Goal: Book appointment/travel/reservation

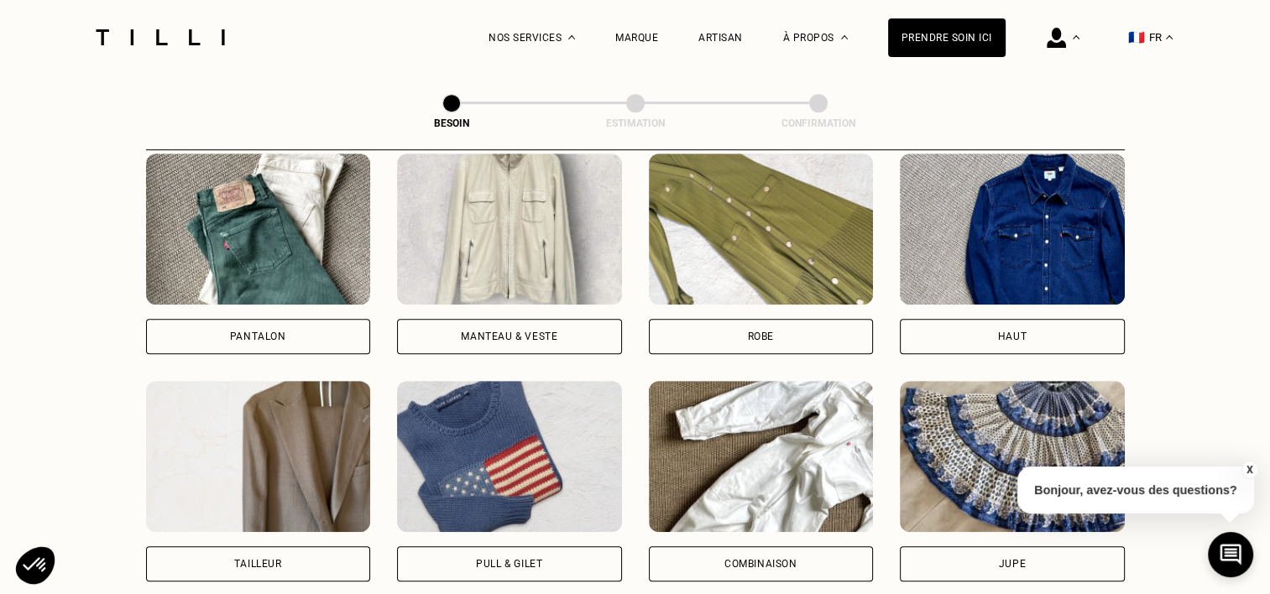
scroll to position [802, 0]
click at [767, 198] on img at bounding box center [761, 229] width 225 height 151
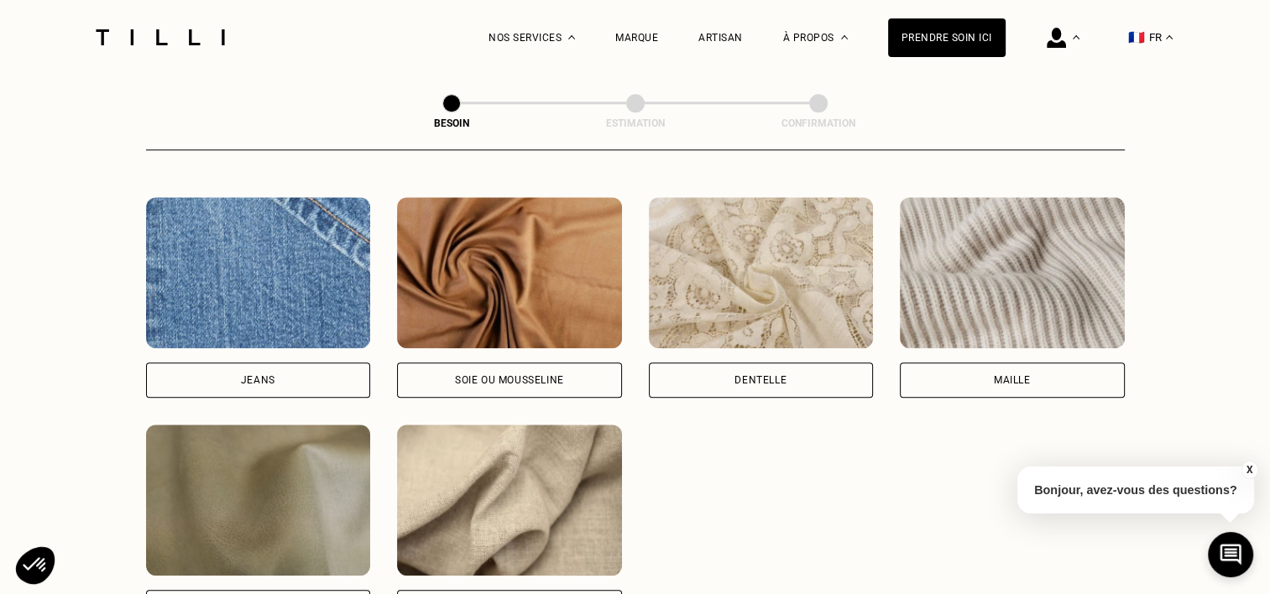
scroll to position [1780, 0]
click at [452, 312] on img at bounding box center [509, 271] width 225 height 151
select select "FR"
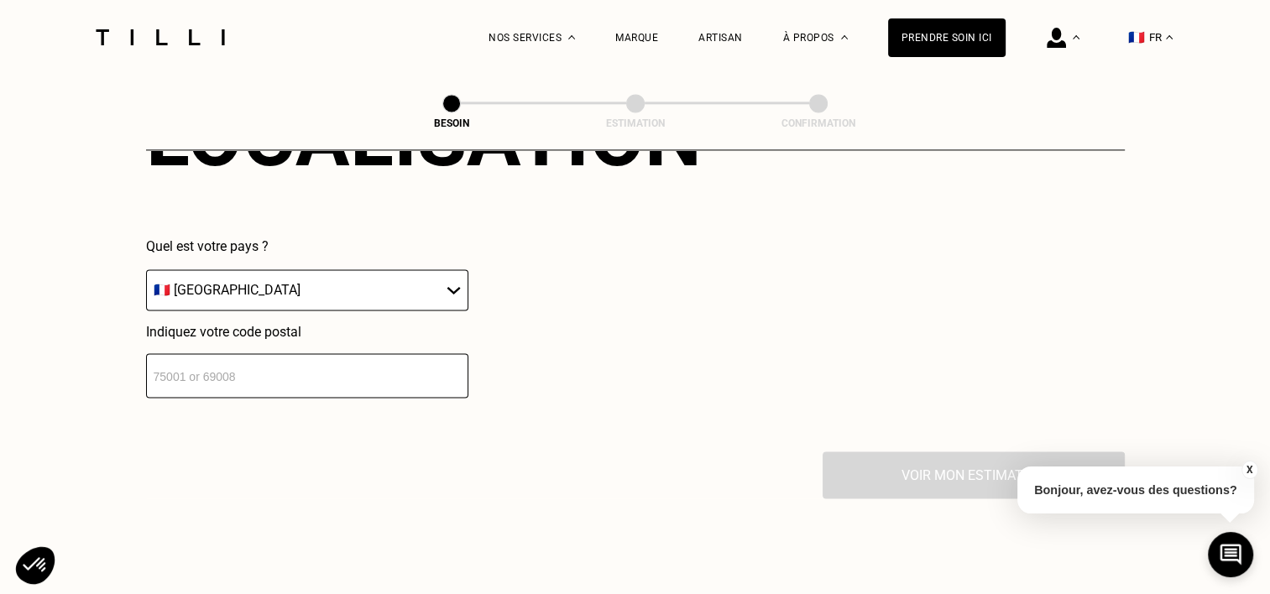
scroll to position [2423, 0]
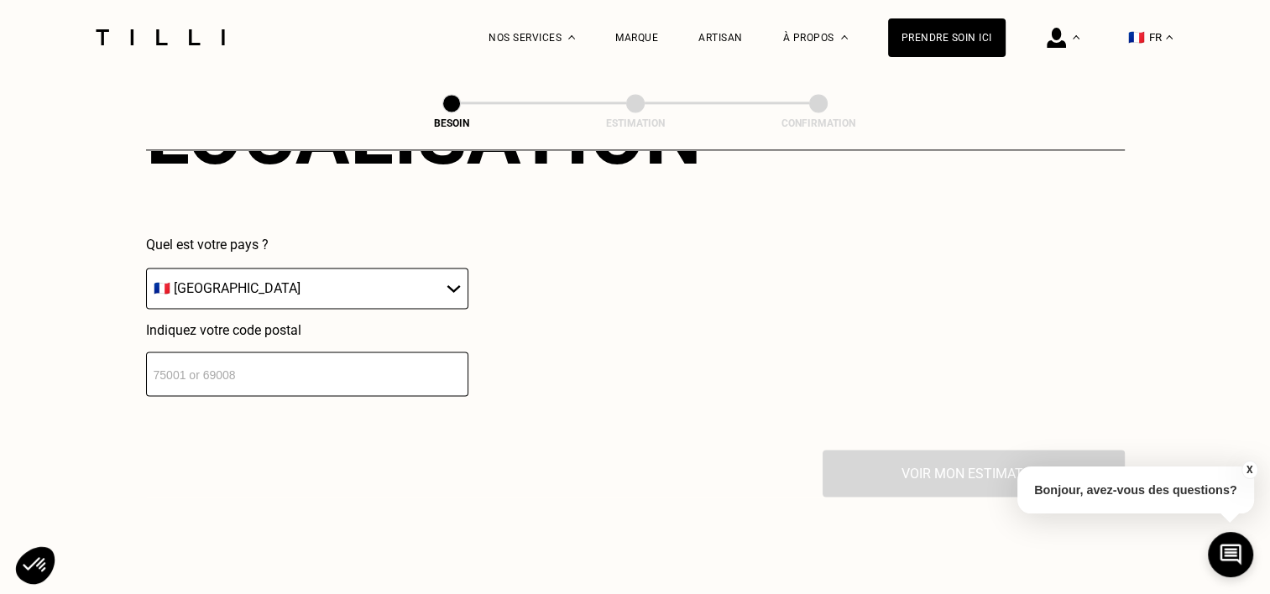
click at [262, 363] on input "number" at bounding box center [307, 374] width 322 height 44
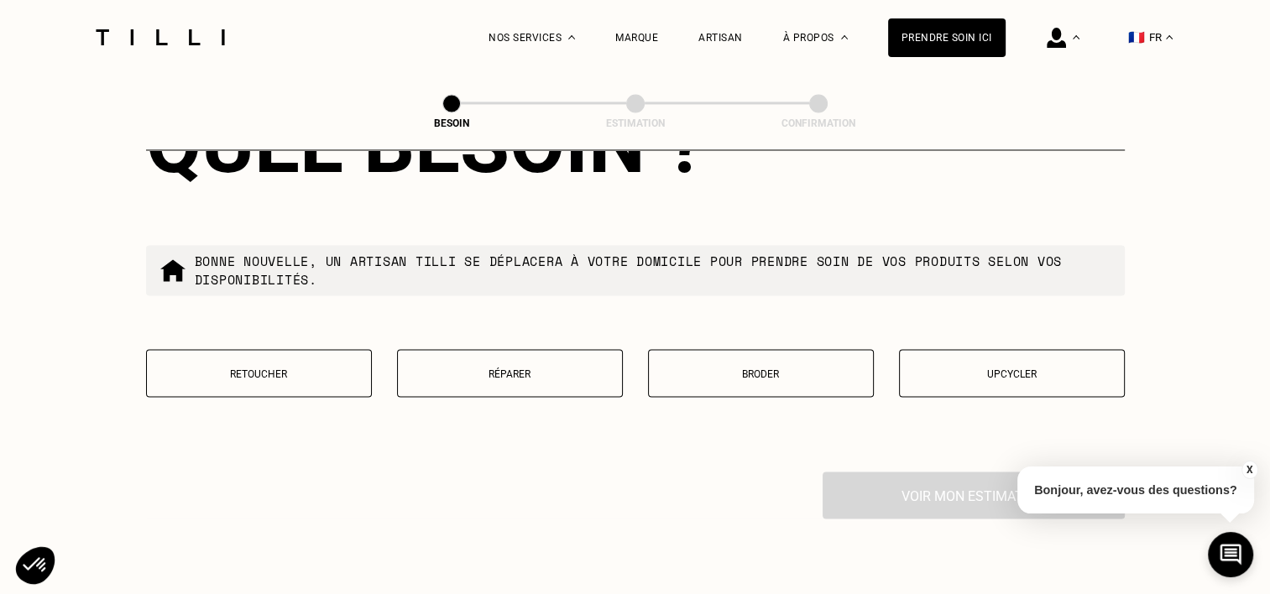
scroll to position [2841, 0]
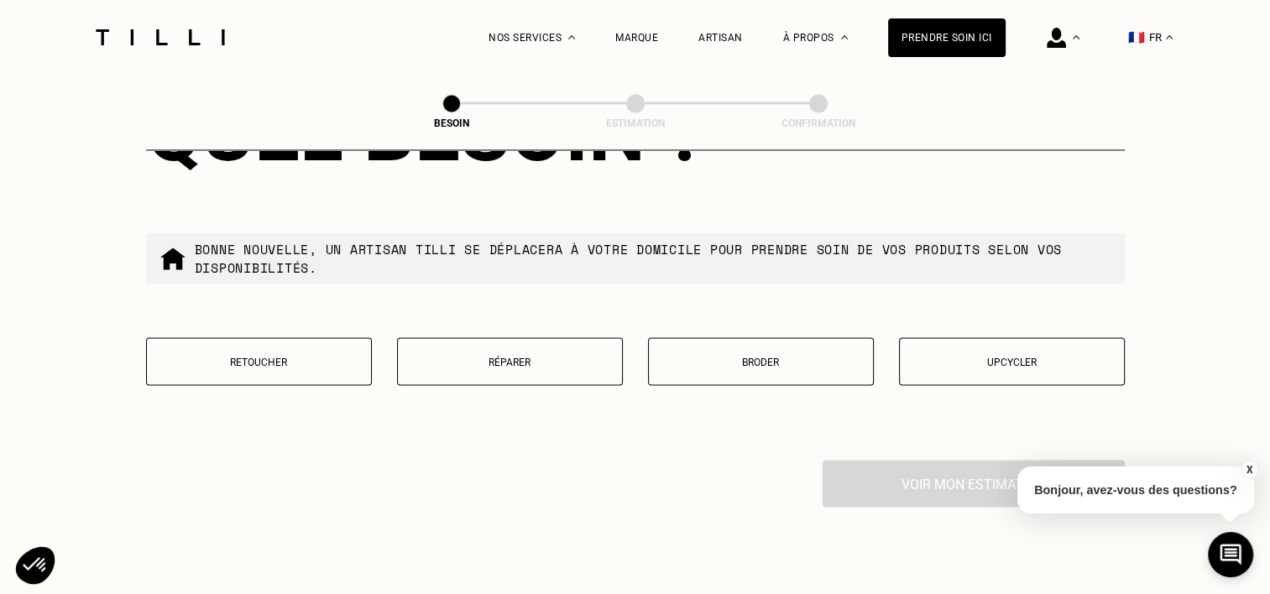
type input "75017"
click at [323, 359] on button "Retoucher" at bounding box center [259, 361] width 226 height 48
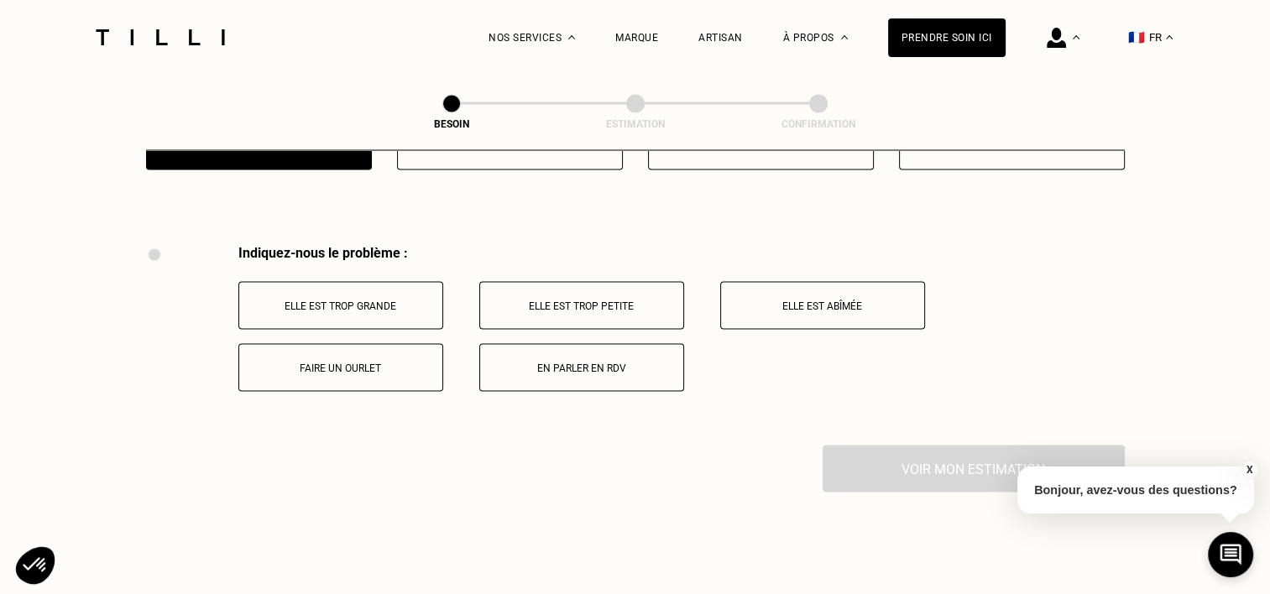
scroll to position [3103, 0]
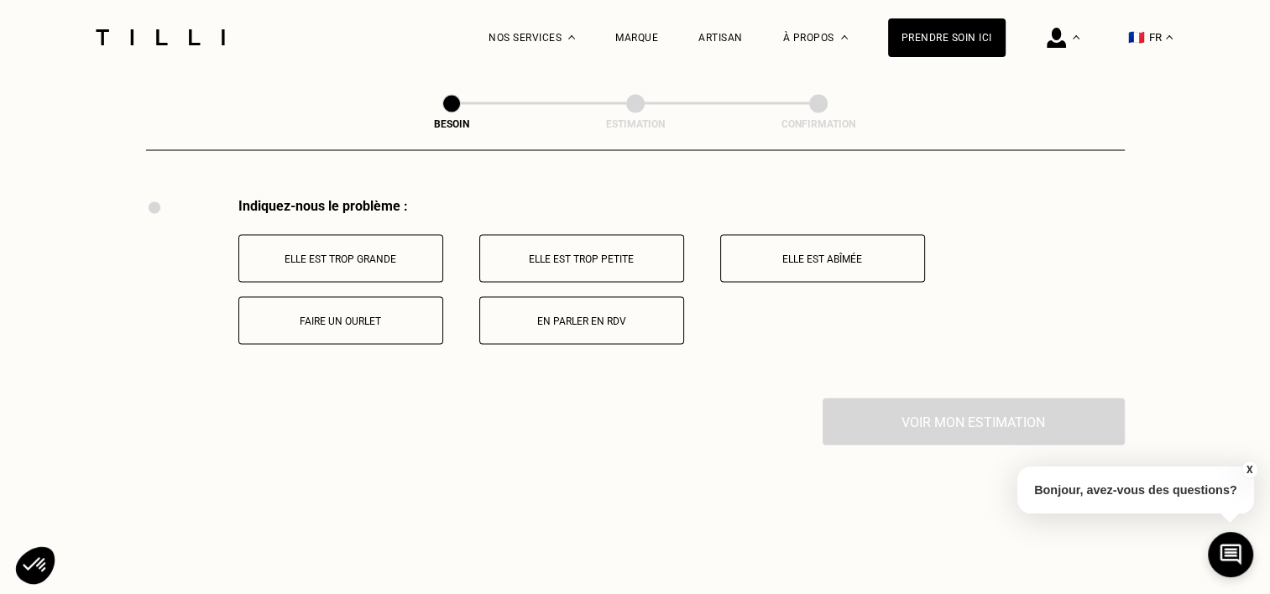
click at [588, 324] on button "En parler en RDV" at bounding box center [581, 320] width 205 height 48
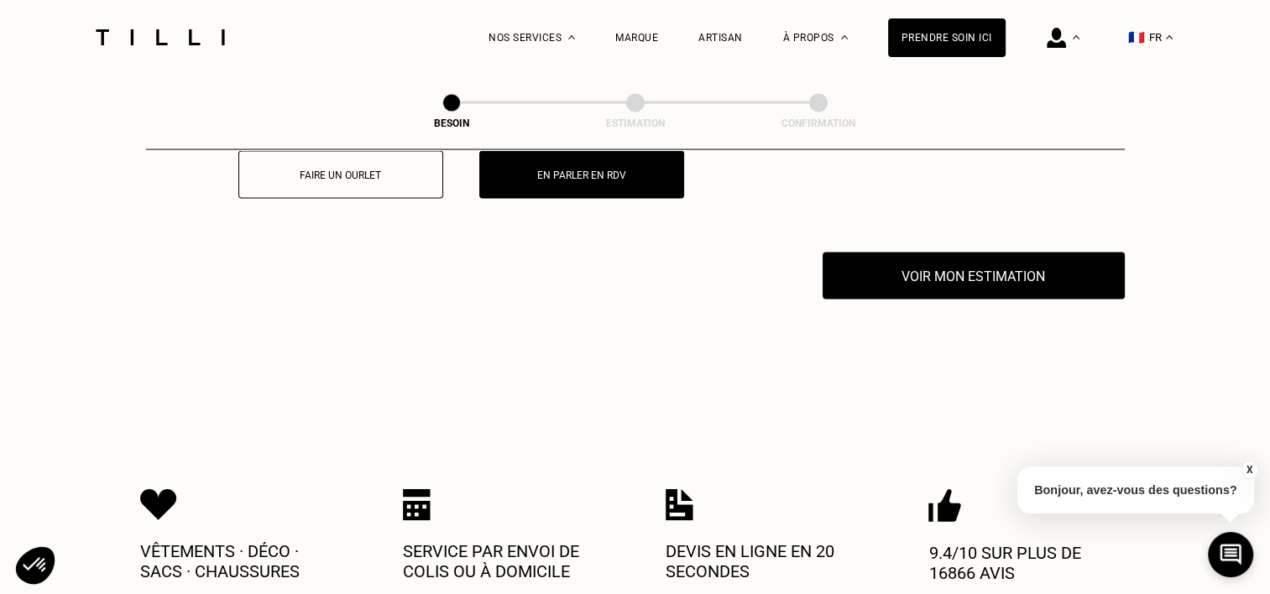
scroll to position [3304, 0]
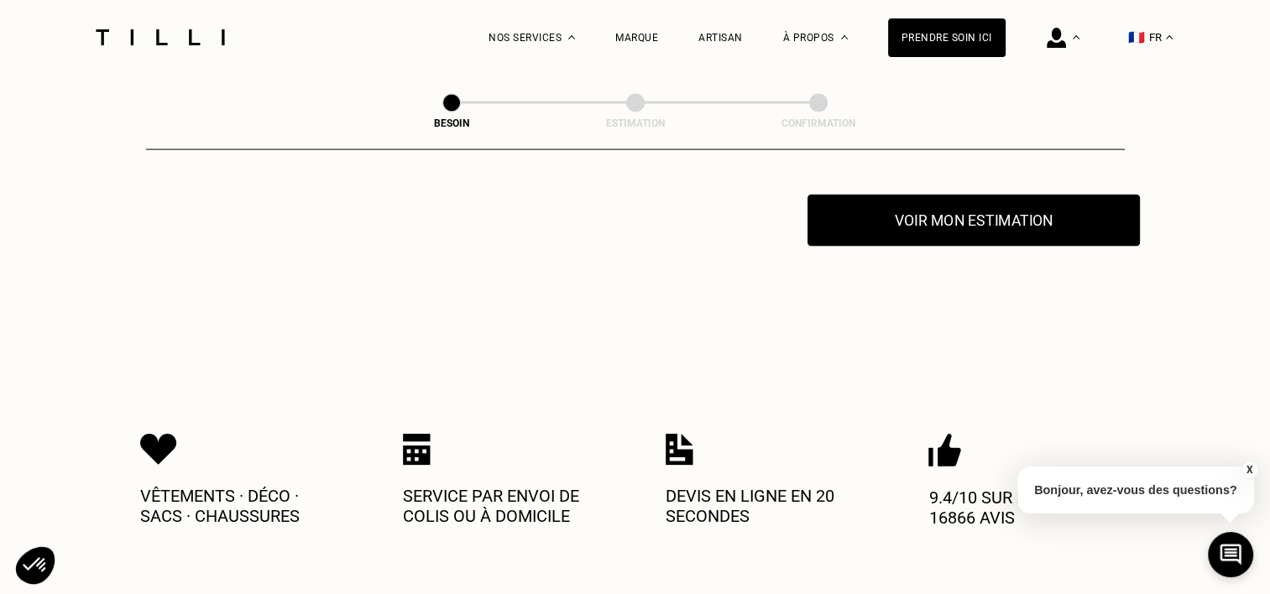
click at [896, 223] on button "Voir mon estimation" at bounding box center [974, 221] width 332 height 52
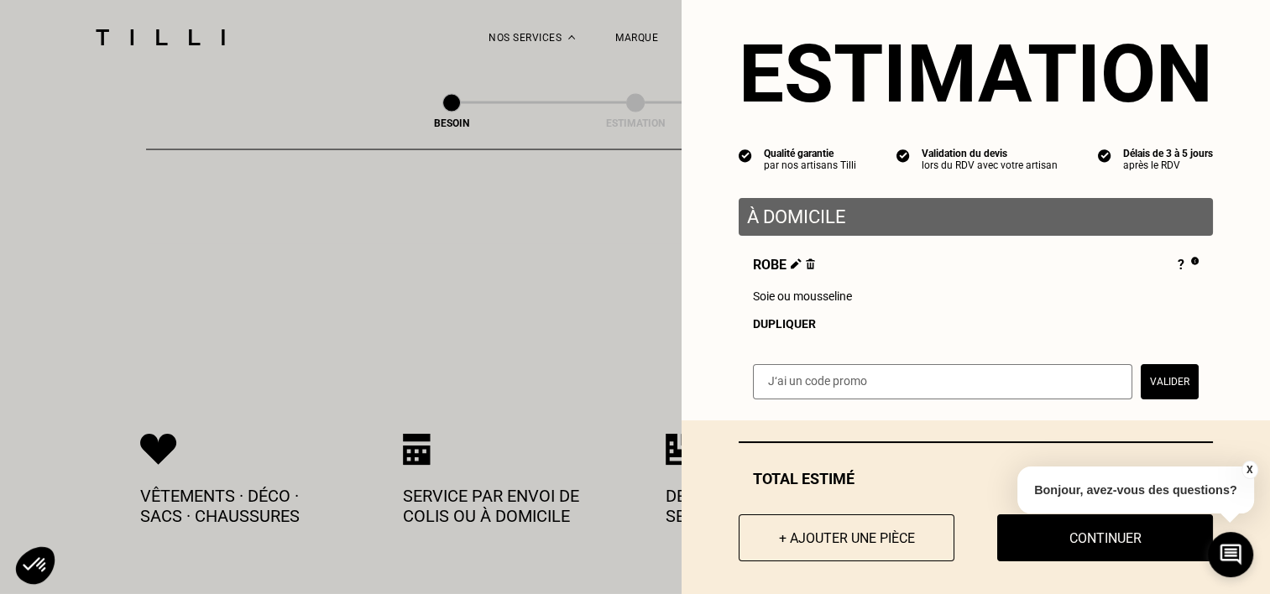
scroll to position [41, 0]
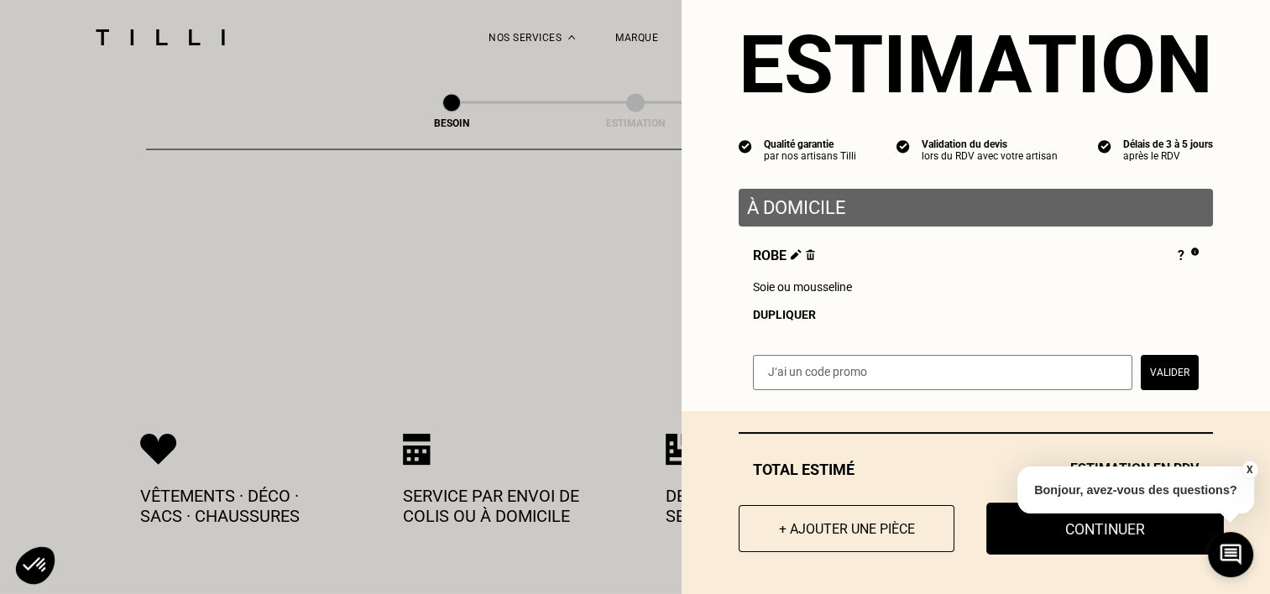
click at [1005, 551] on button "Continuer" at bounding box center [1105, 529] width 238 height 52
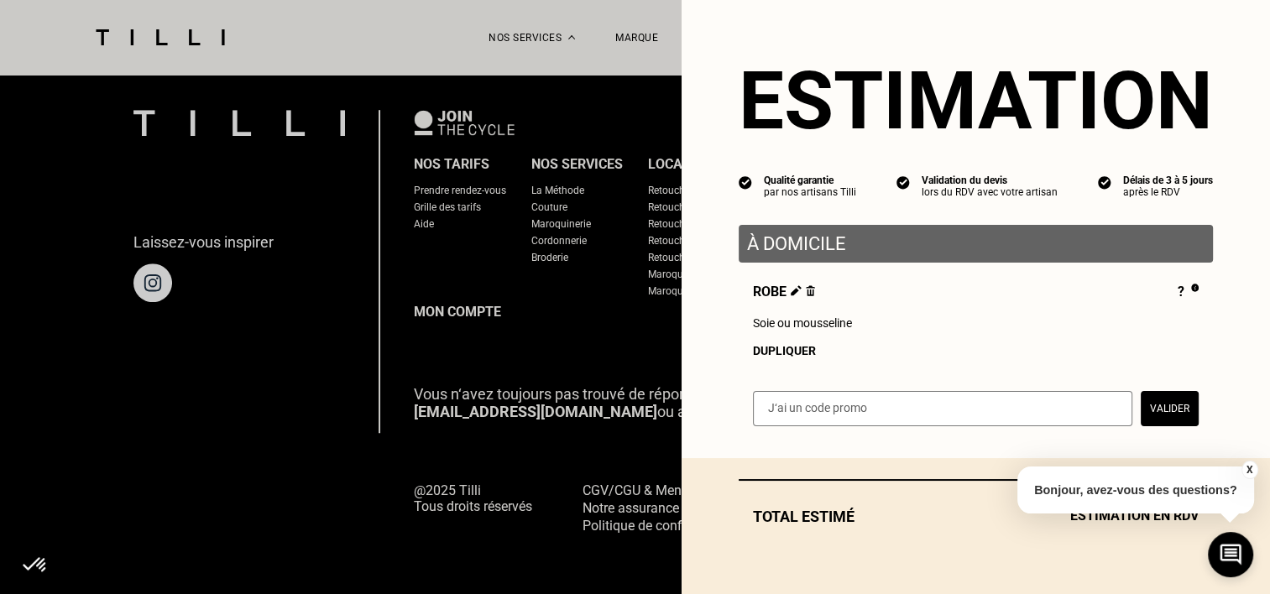
scroll to position [0, 0]
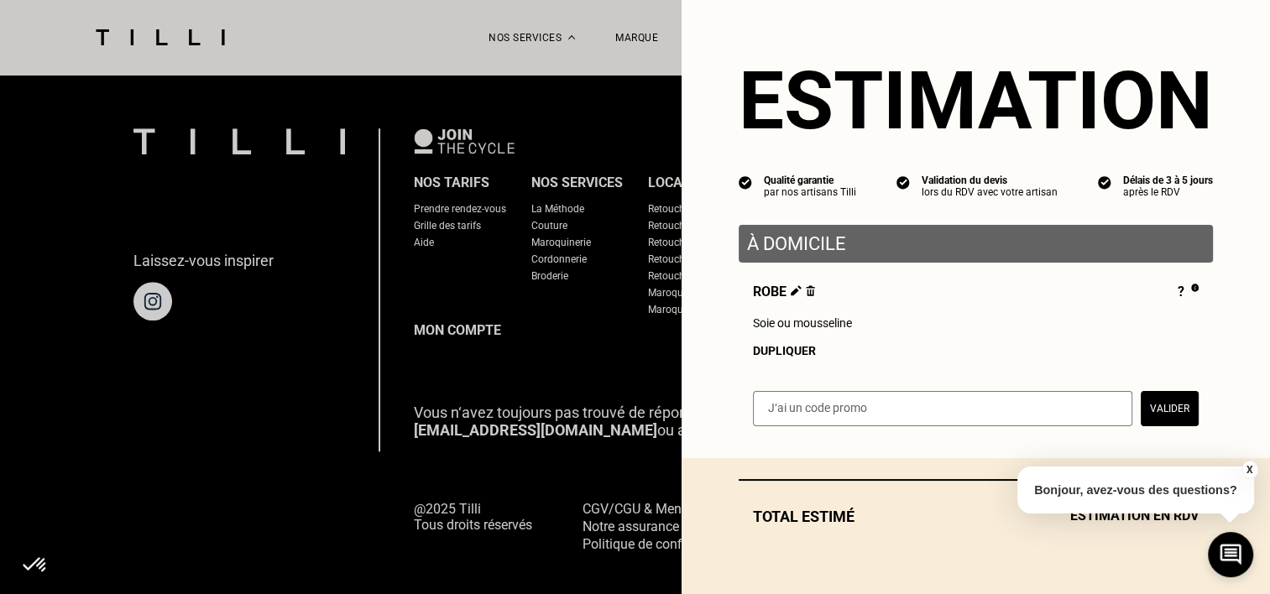
select select "FR"
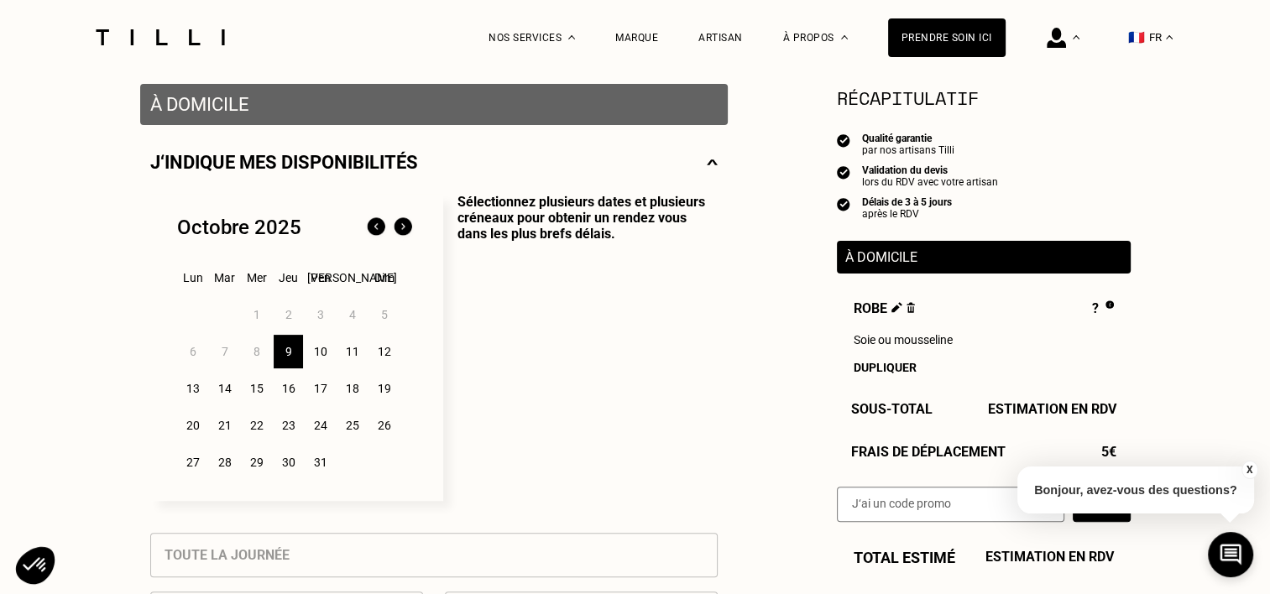
scroll to position [336, 0]
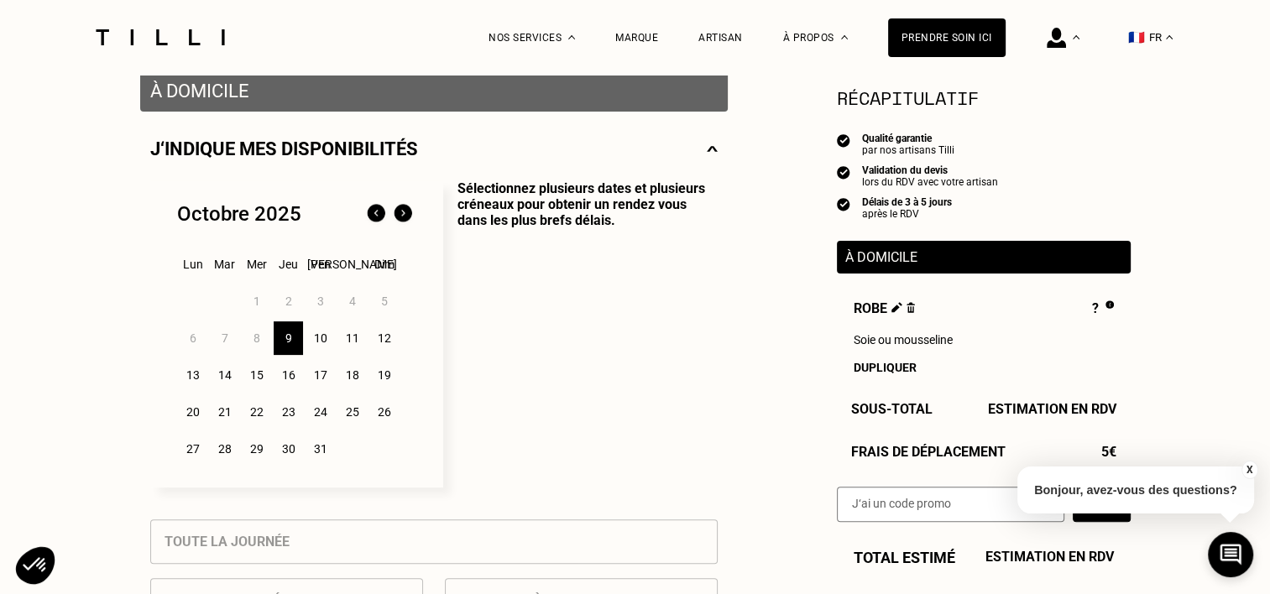
click at [226, 383] on div "14" at bounding box center [224, 375] width 29 height 34
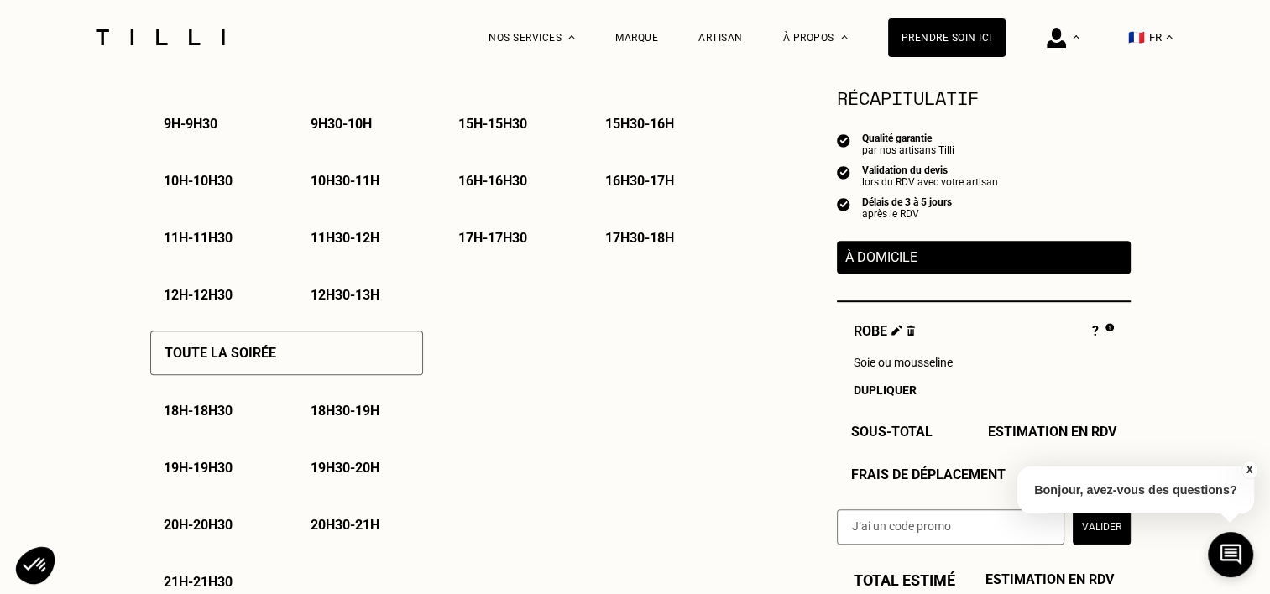
scroll to position [1007, 0]
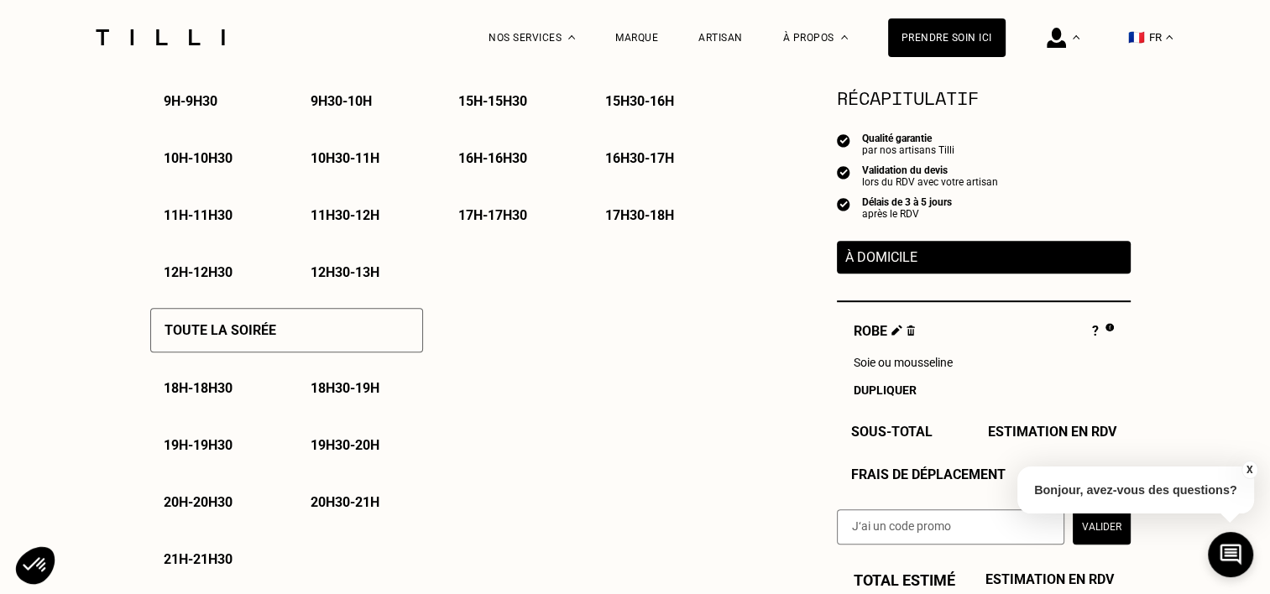
click at [327, 396] on p "18h30 - 19h" at bounding box center [345, 388] width 69 height 16
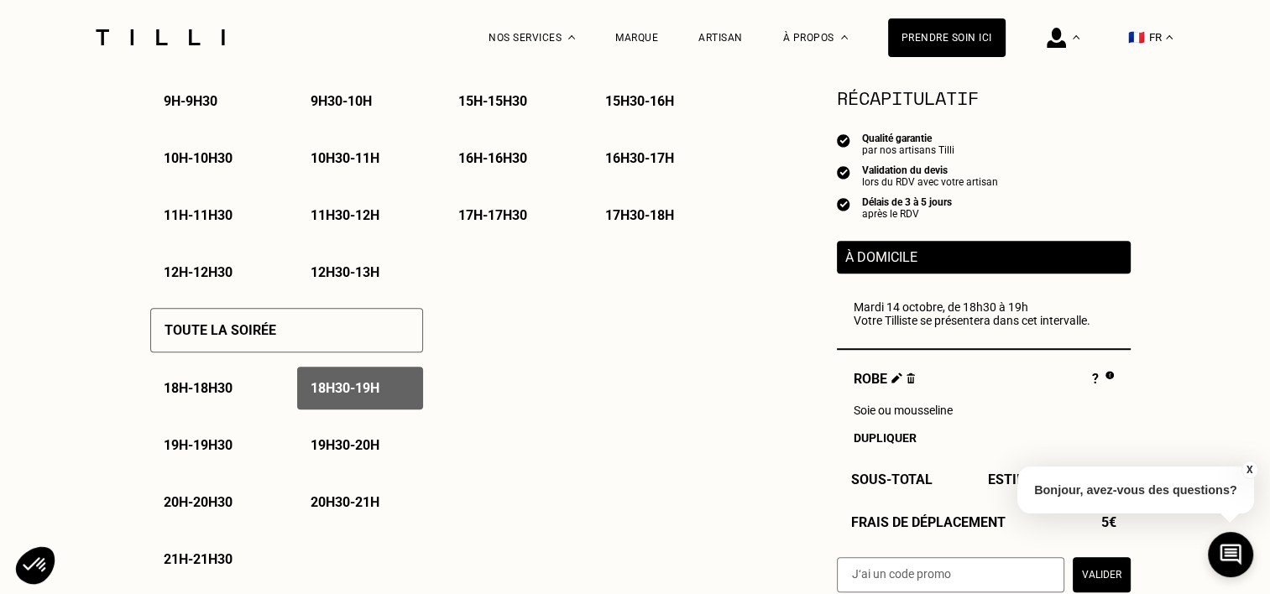
click at [229, 452] on p "19h - 19h30" at bounding box center [198, 445] width 69 height 16
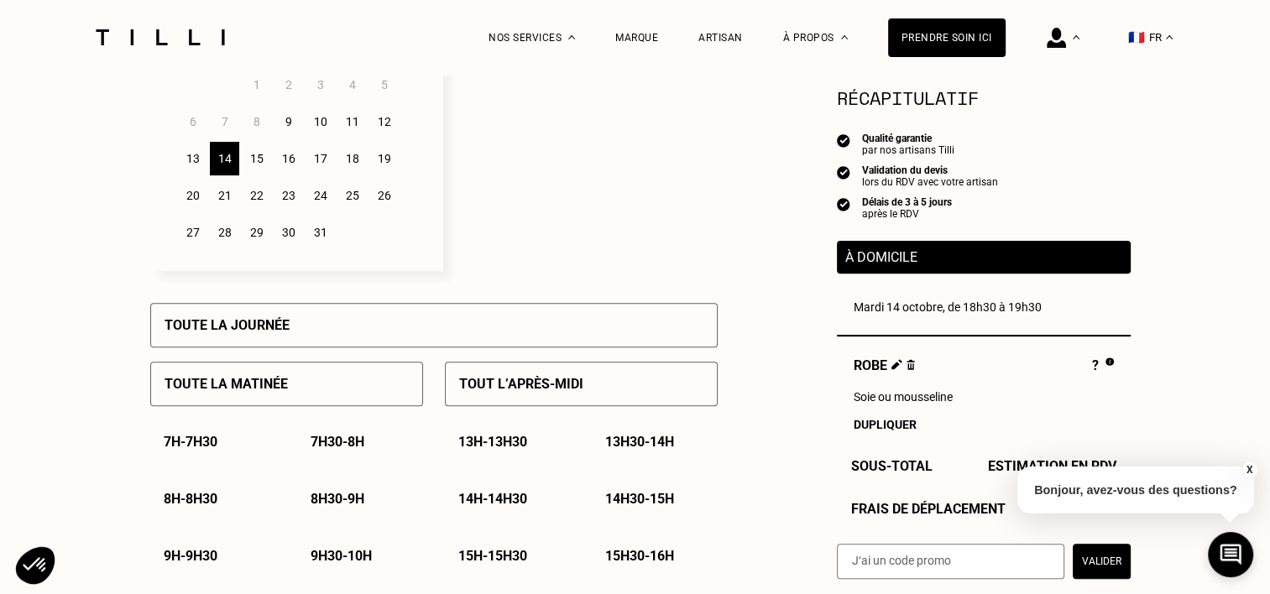
scroll to position [504, 0]
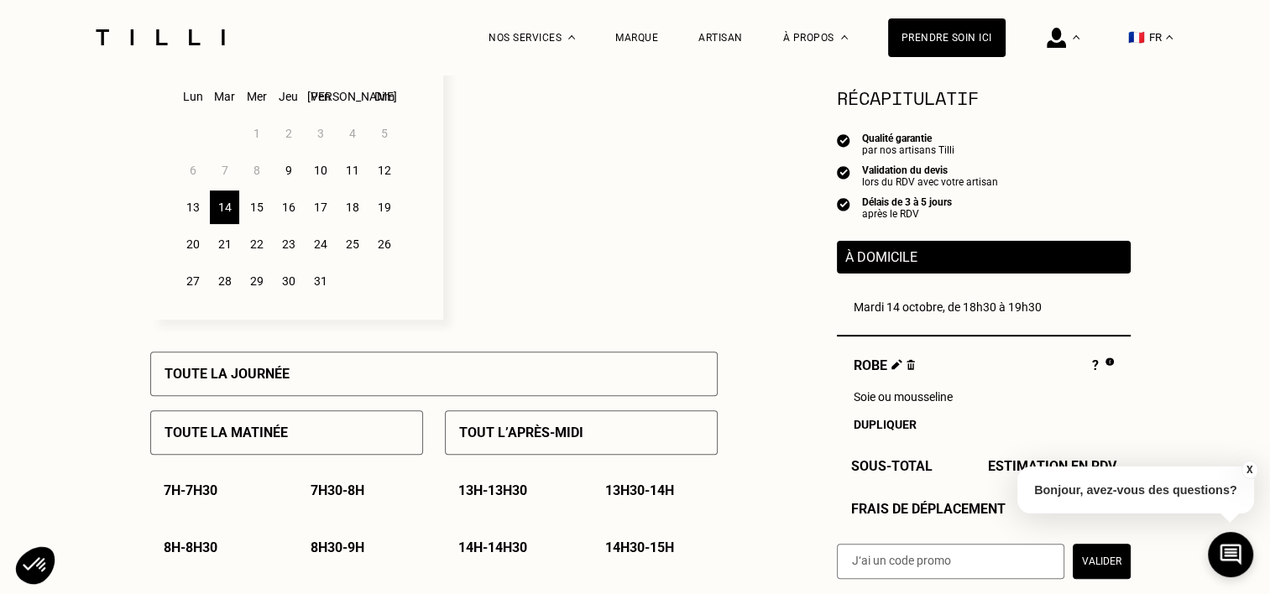
click at [285, 214] on div "16" at bounding box center [288, 208] width 29 height 34
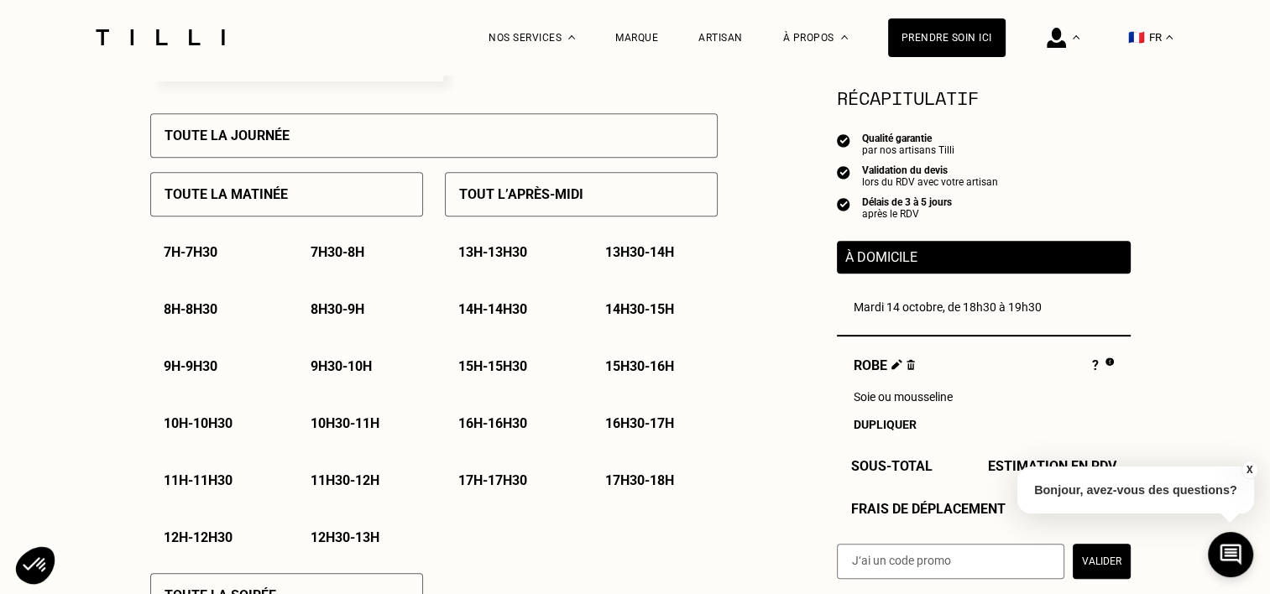
scroll to position [1007, 0]
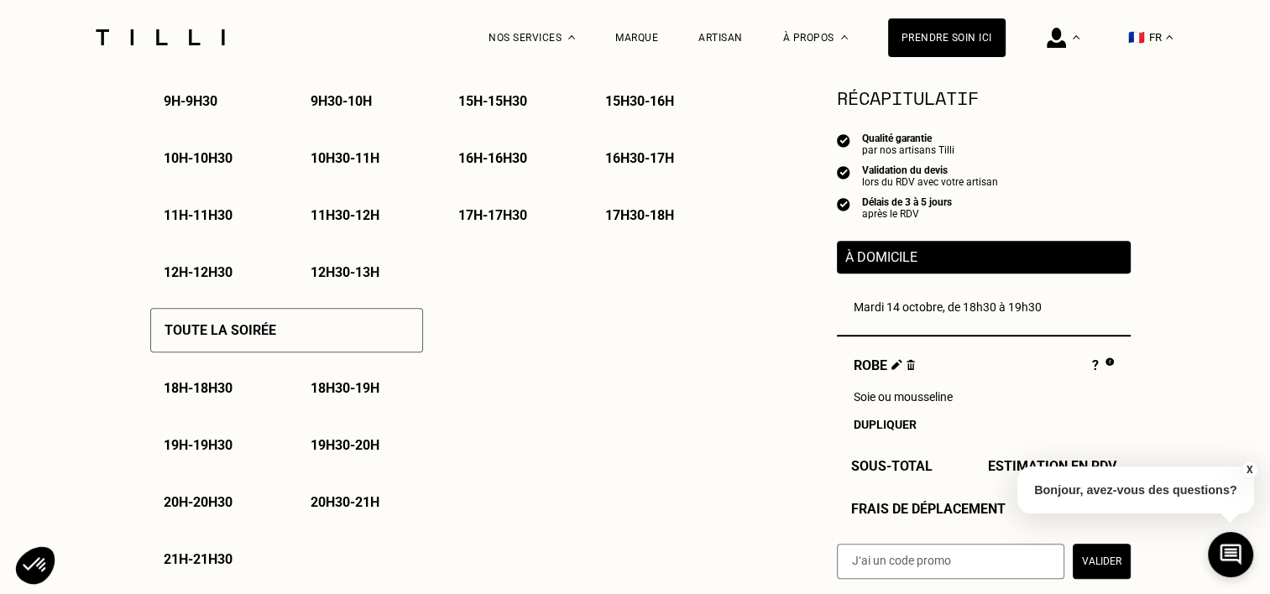
click at [325, 401] on div "18h30 - 19h" at bounding box center [360, 388] width 126 height 43
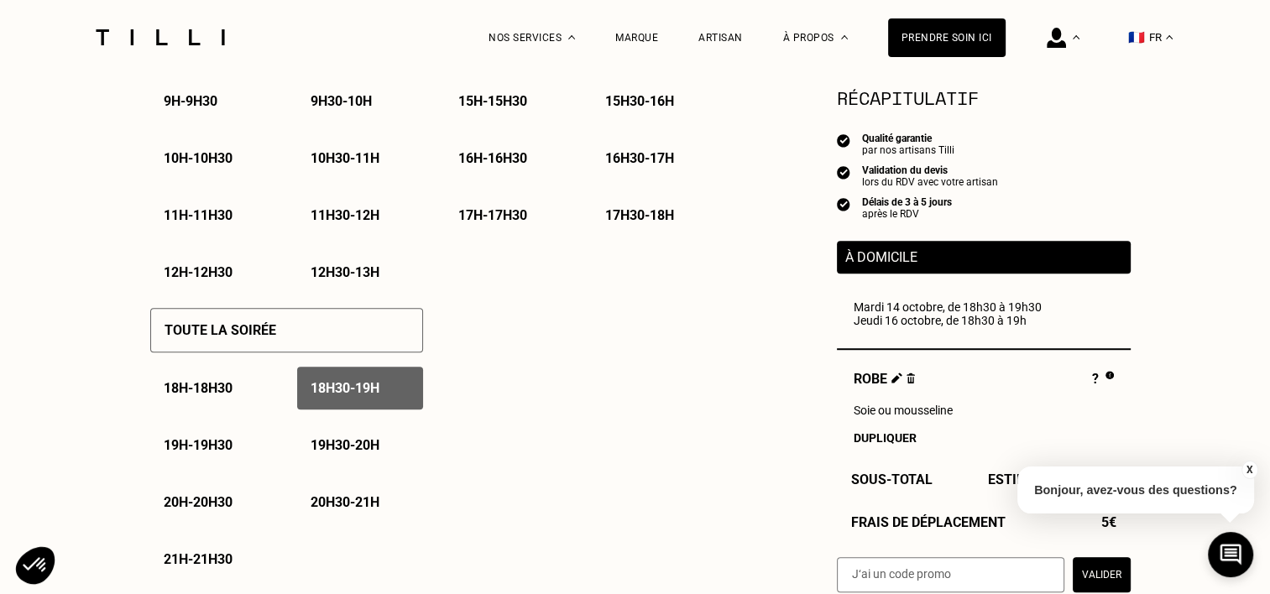
click at [230, 452] on p "19h - 19h30" at bounding box center [198, 445] width 69 height 16
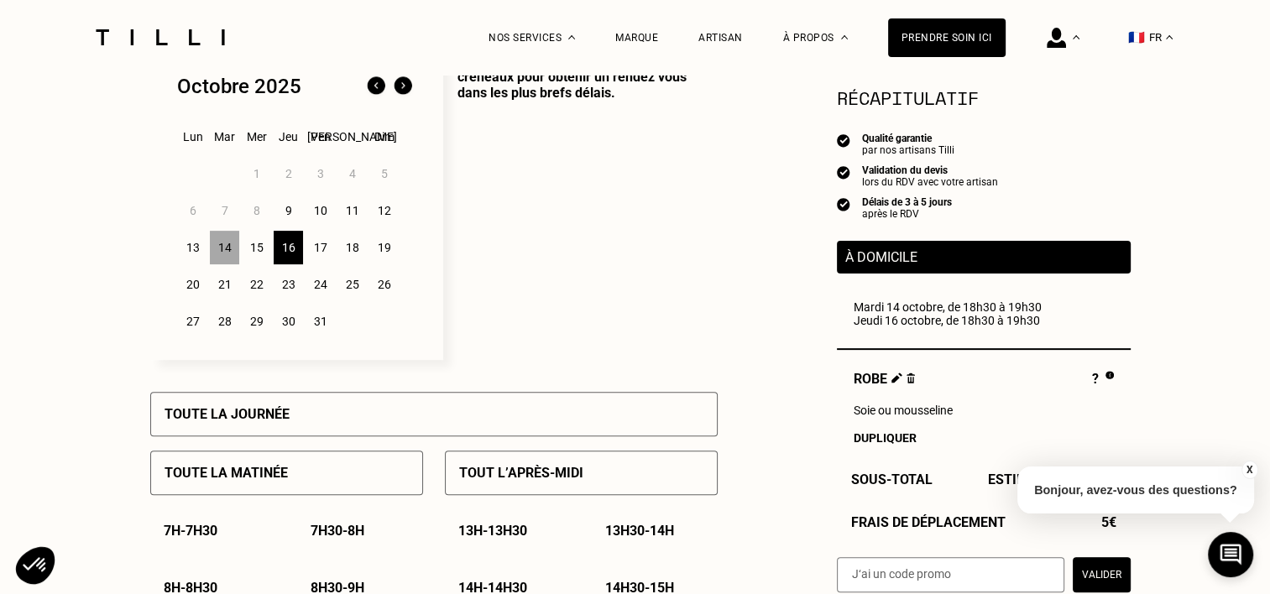
scroll to position [420, 0]
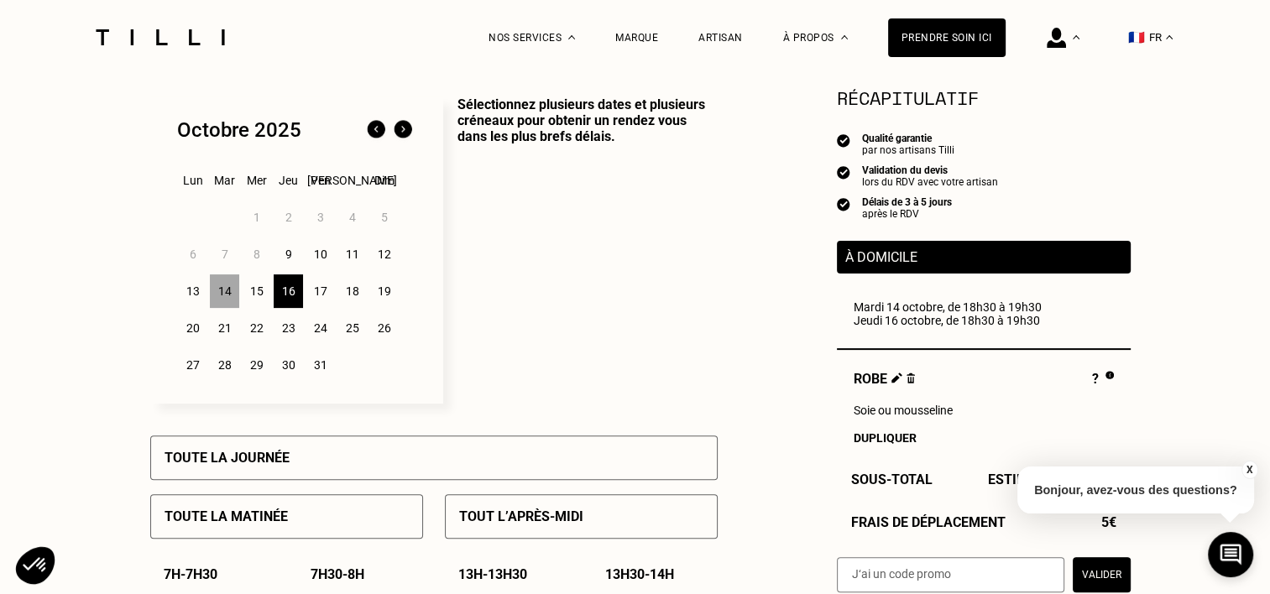
click at [252, 290] on div "15" at bounding box center [256, 291] width 29 height 34
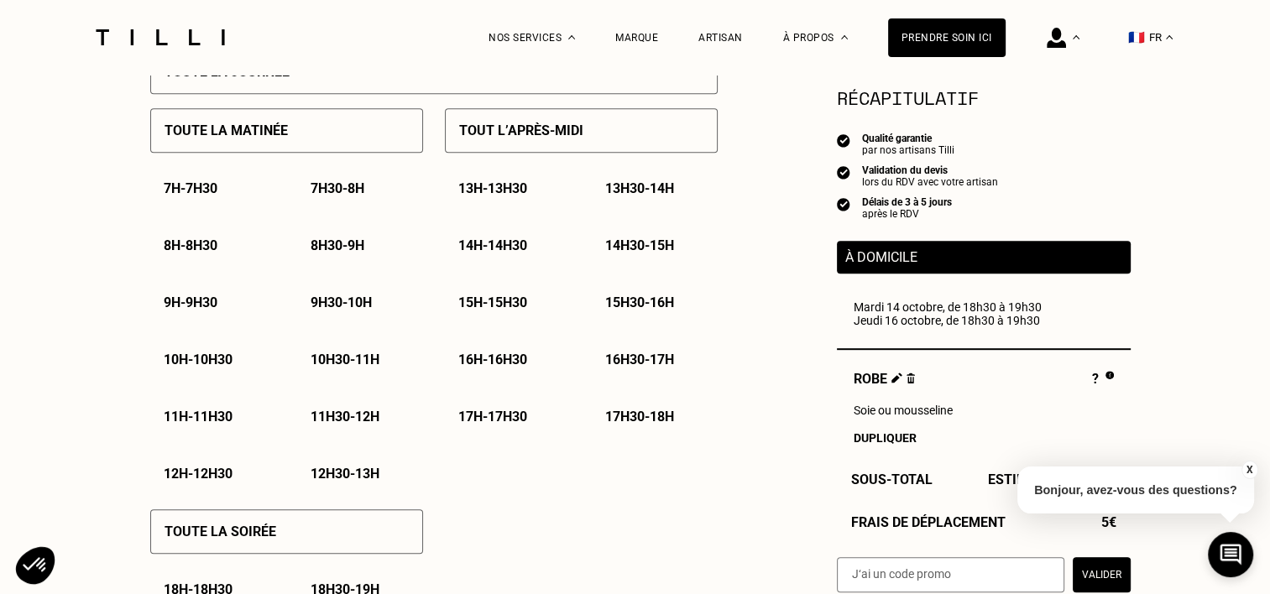
scroll to position [839, 0]
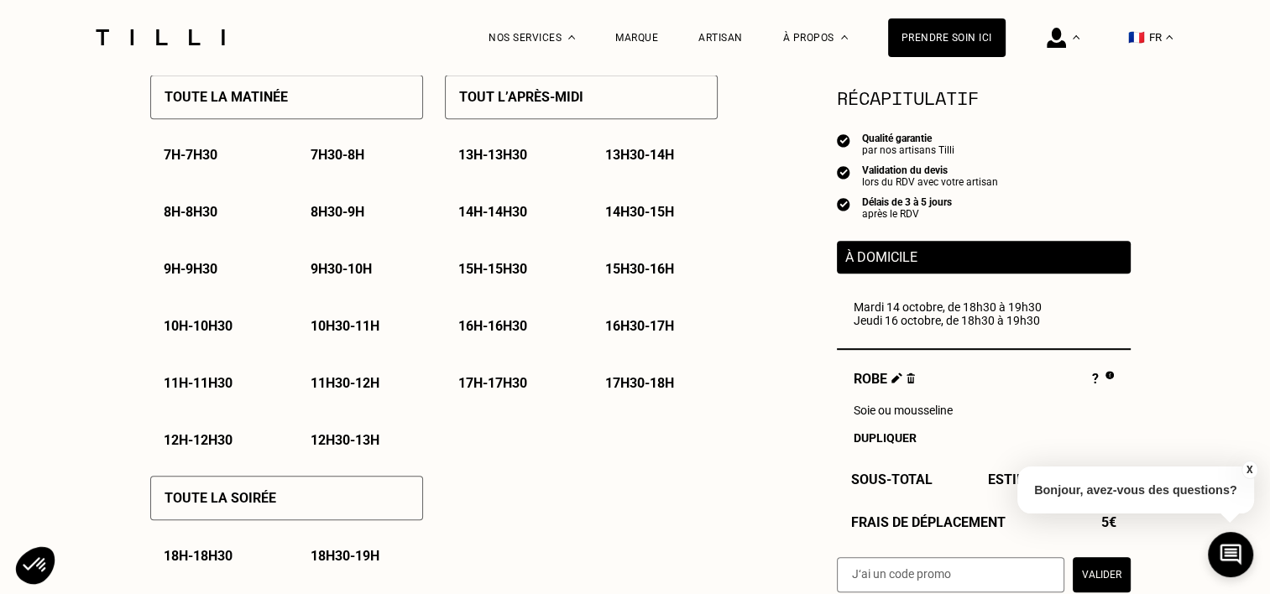
click at [503, 339] on div "16h - 16h30" at bounding box center [508, 326] width 126 height 43
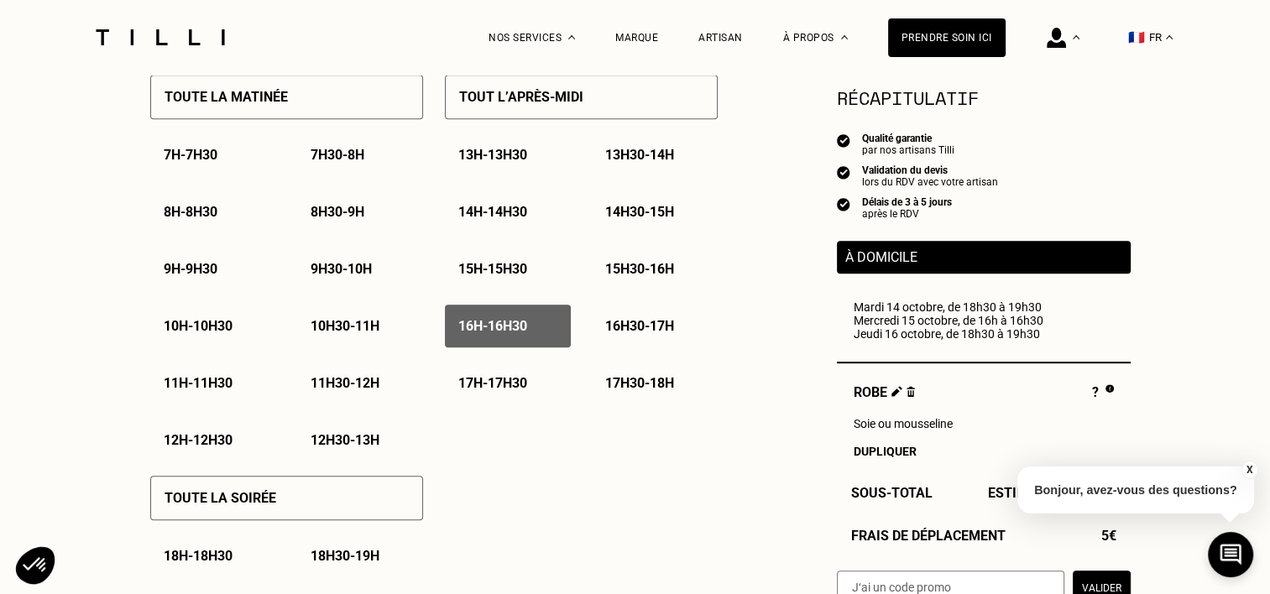
click at [611, 327] on p "16h30 - 17h" at bounding box center [639, 326] width 69 height 16
click at [537, 368] on div "17h - 17h30" at bounding box center [508, 383] width 126 height 43
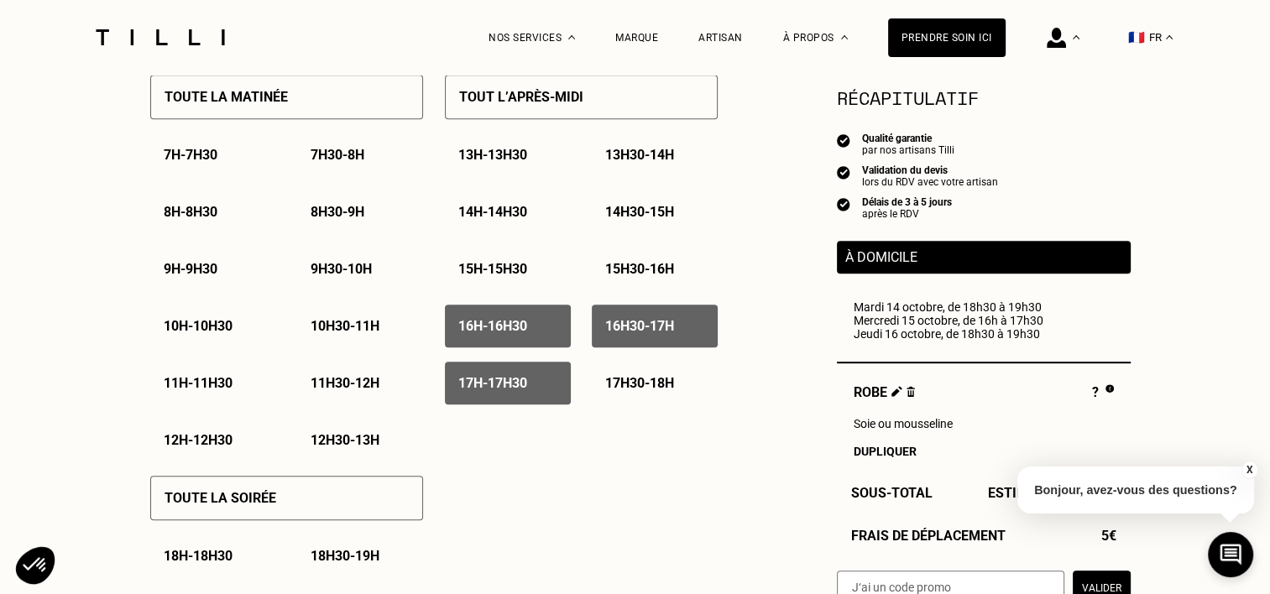
click at [632, 376] on div "17h30 - 18h" at bounding box center [655, 383] width 126 height 43
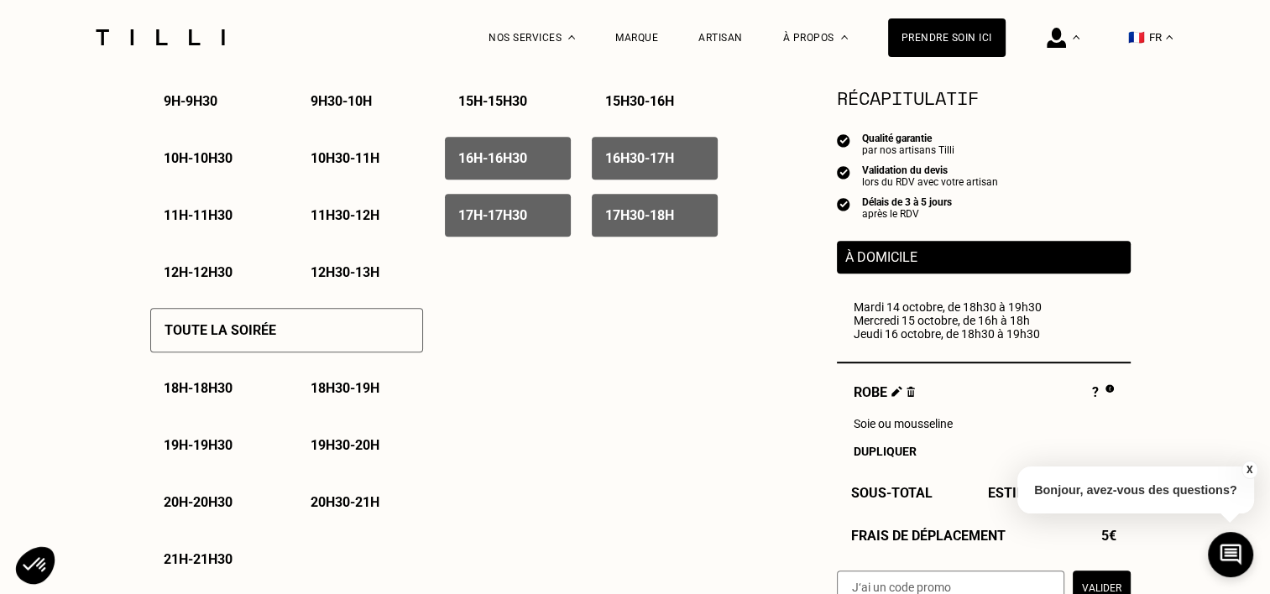
click at [229, 447] on p "19h - 19h30" at bounding box center [198, 445] width 69 height 16
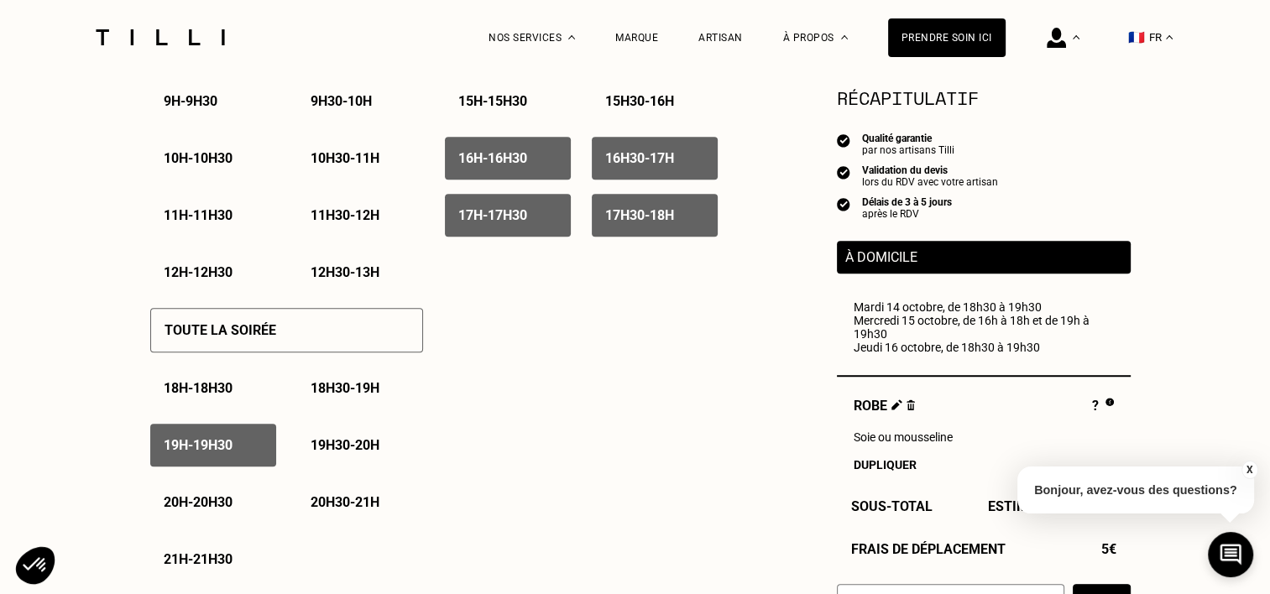
click at [228, 401] on div "18h - 18h30" at bounding box center [213, 388] width 126 height 43
click at [353, 396] on p "18h30 - 19h" at bounding box center [345, 388] width 69 height 16
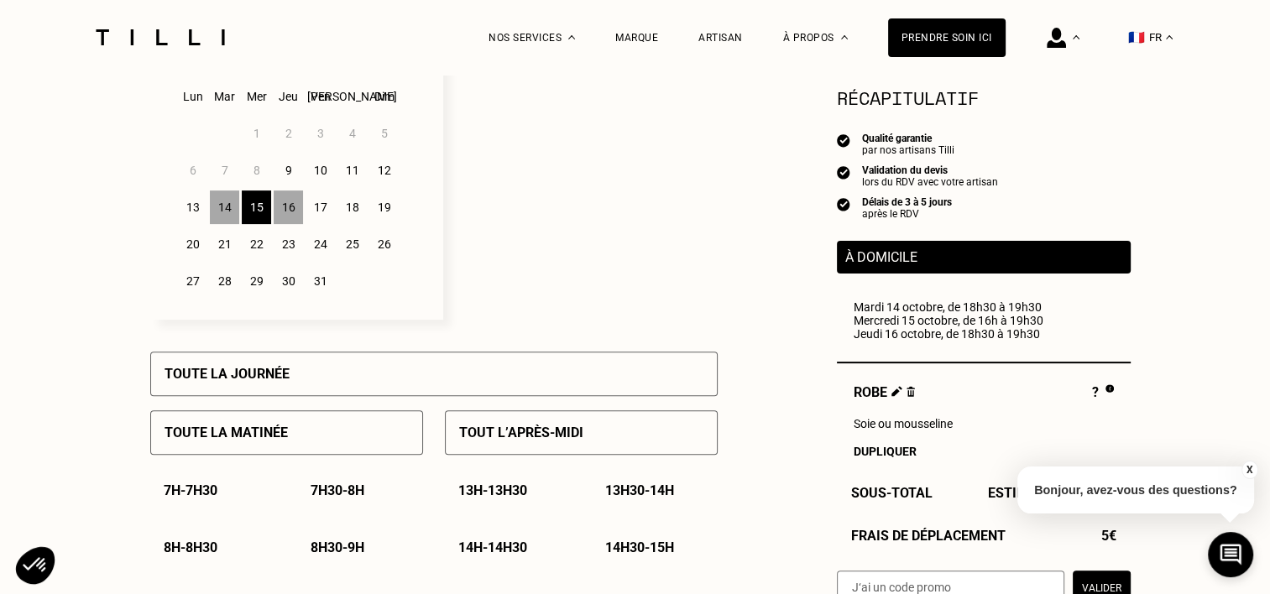
scroll to position [504, 0]
click at [231, 217] on div "14" at bounding box center [224, 208] width 29 height 34
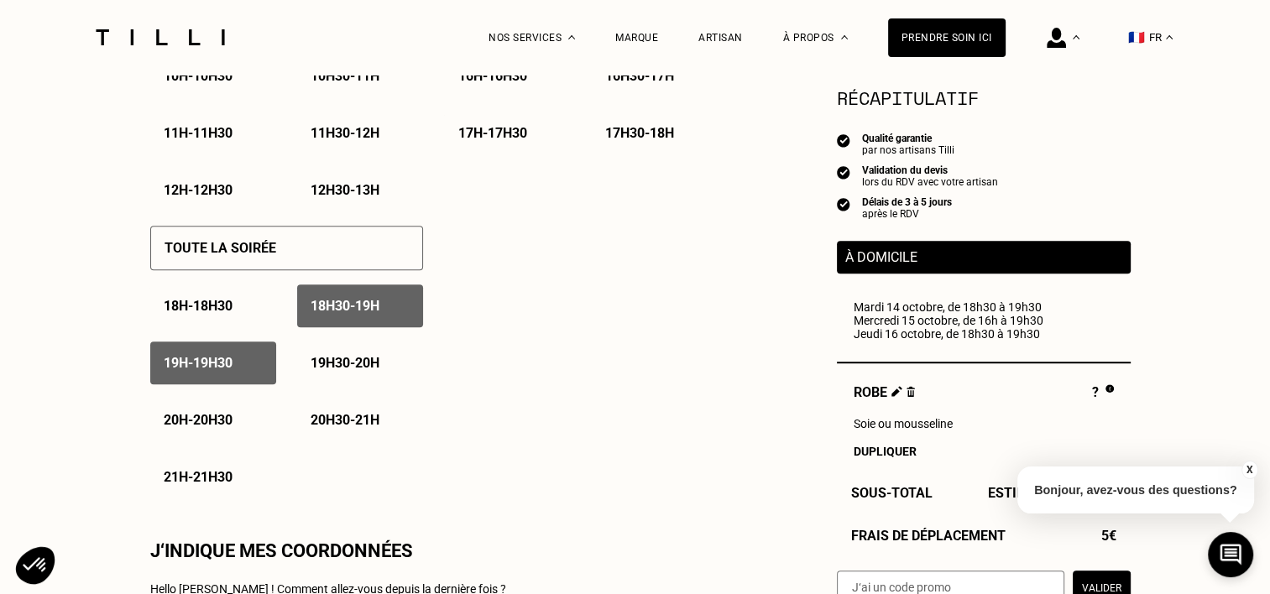
scroll to position [1091, 0]
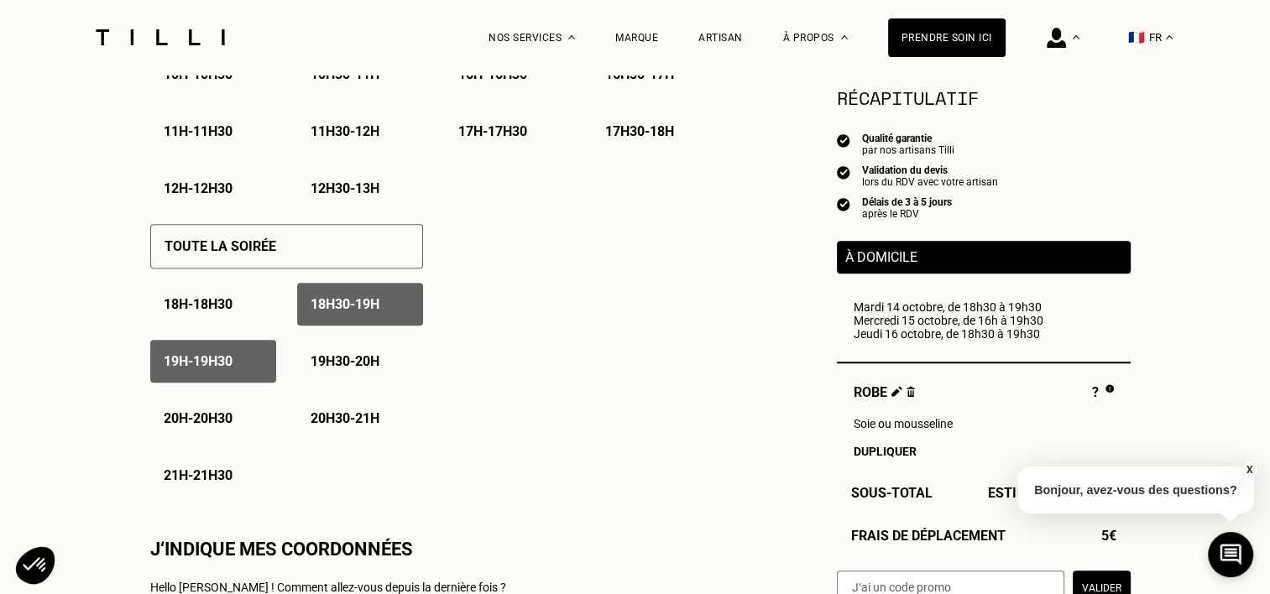
click at [201, 369] on p "19h - 19h30" at bounding box center [198, 361] width 69 height 16
click at [402, 302] on div "18h30 - 19h" at bounding box center [360, 304] width 126 height 43
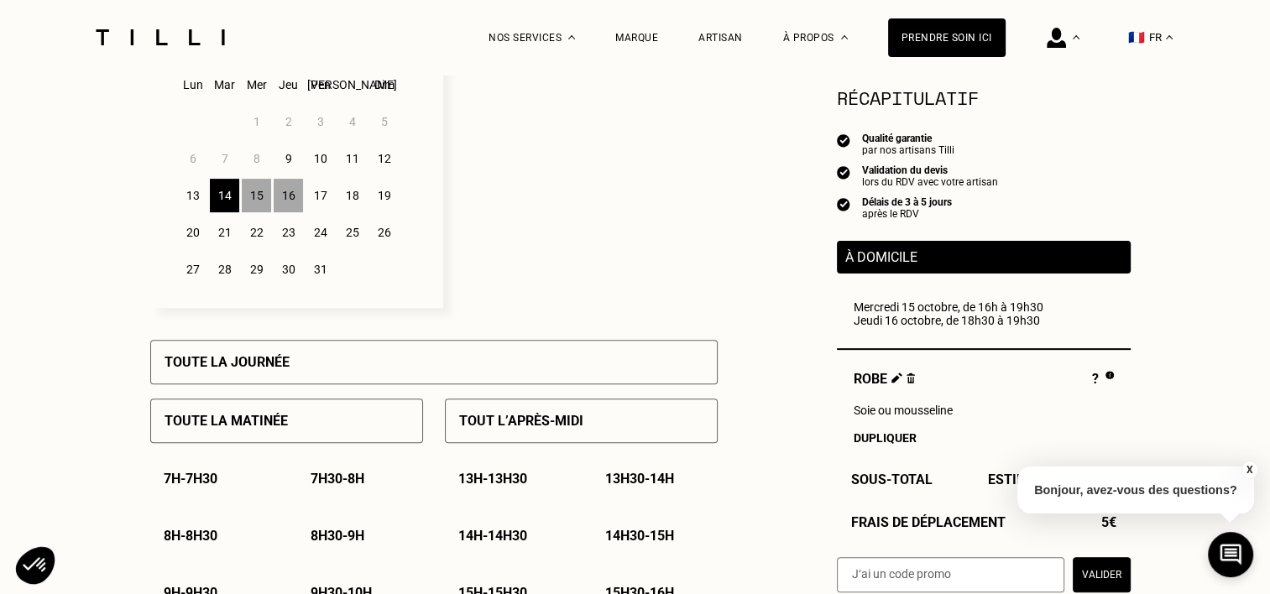
scroll to position [504, 0]
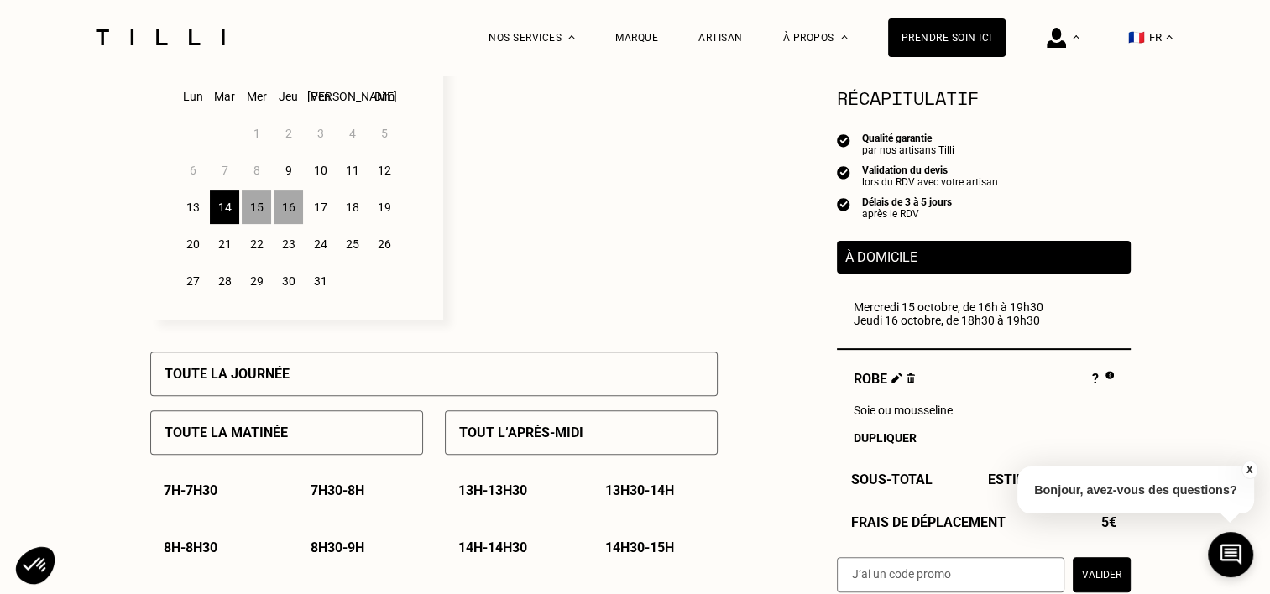
click at [320, 213] on div "17" at bounding box center [320, 208] width 29 height 34
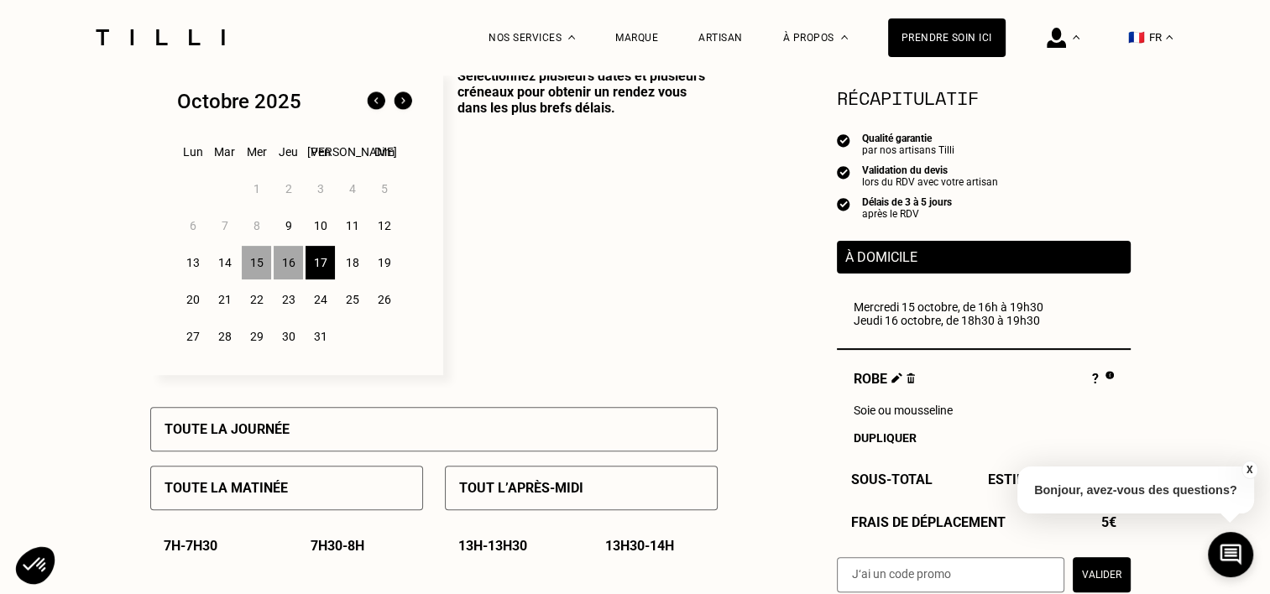
scroll to position [420, 0]
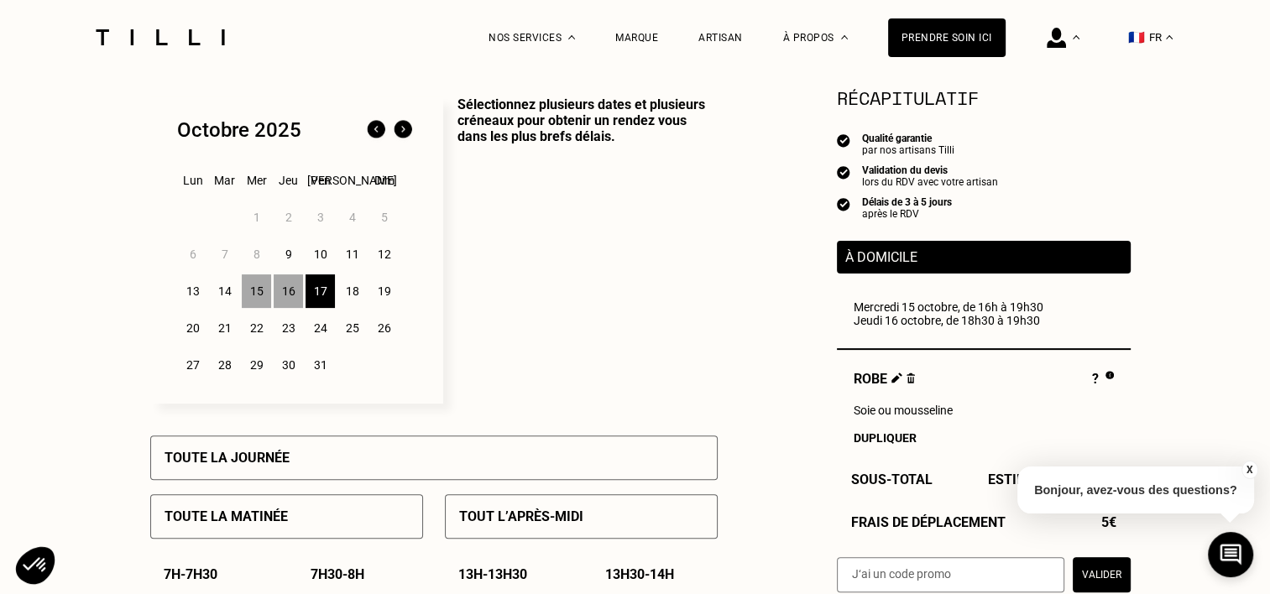
click at [351, 295] on div "18" at bounding box center [351, 291] width 29 height 34
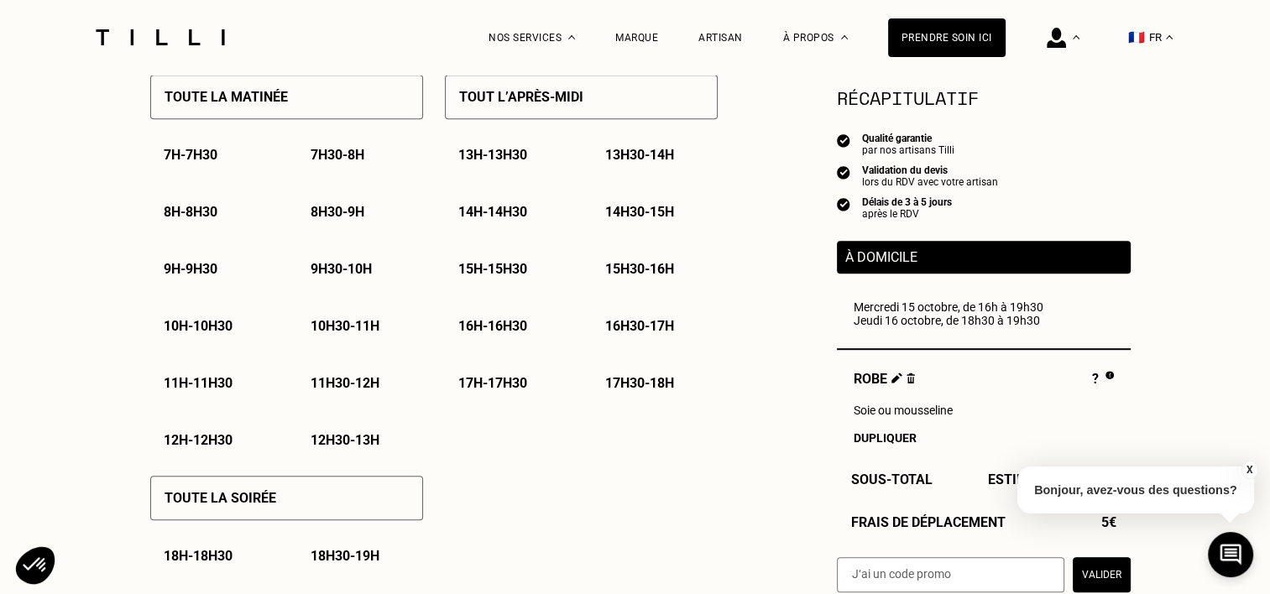
scroll to position [755, 0]
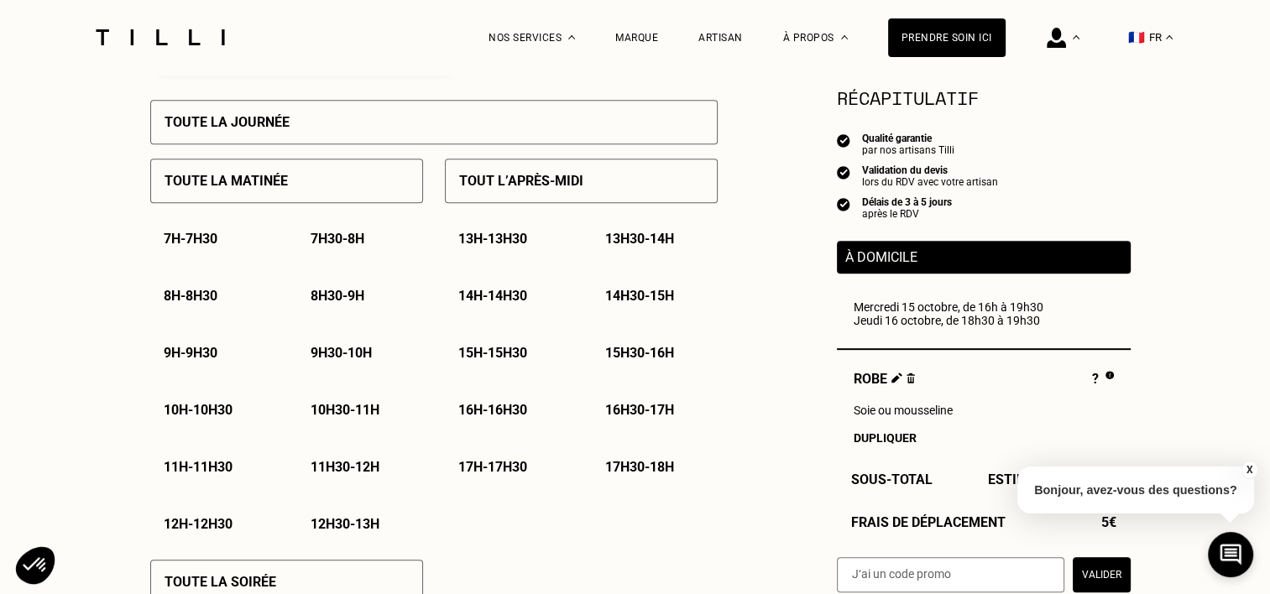
click at [312, 368] on div "9h30 - 10h" at bounding box center [360, 353] width 126 height 43
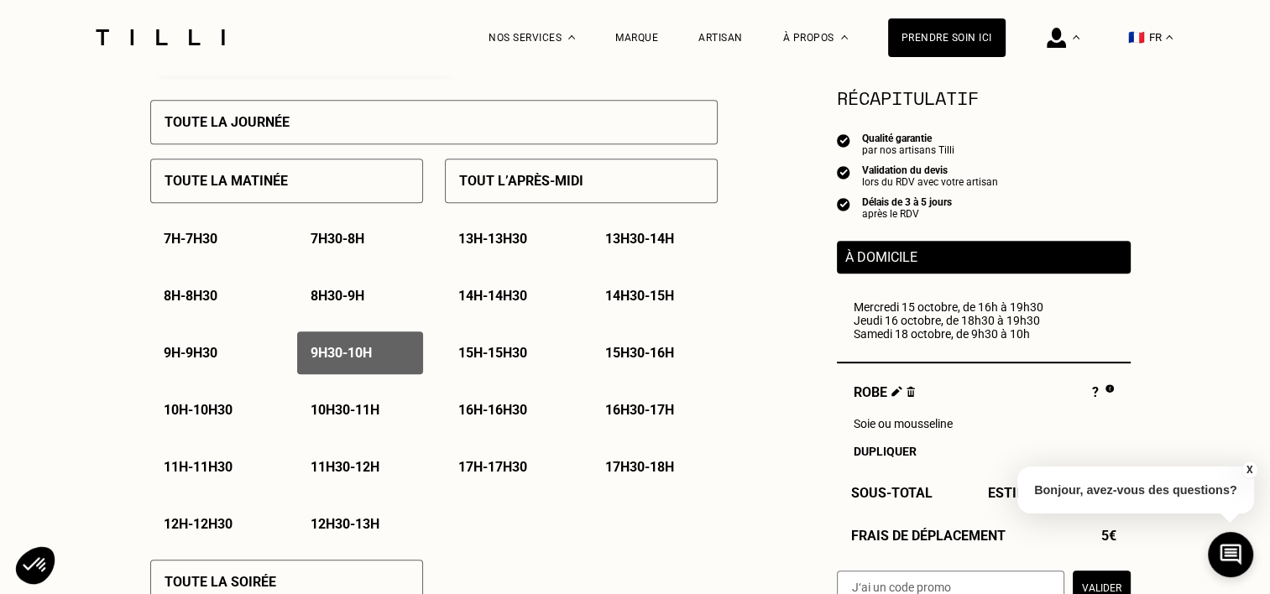
click at [242, 415] on div "10h - 10h30" at bounding box center [213, 410] width 126 height 43
click at [361, 412] on p "10h30 - 11h" at bounding box center [345, 410] width 69 height 16
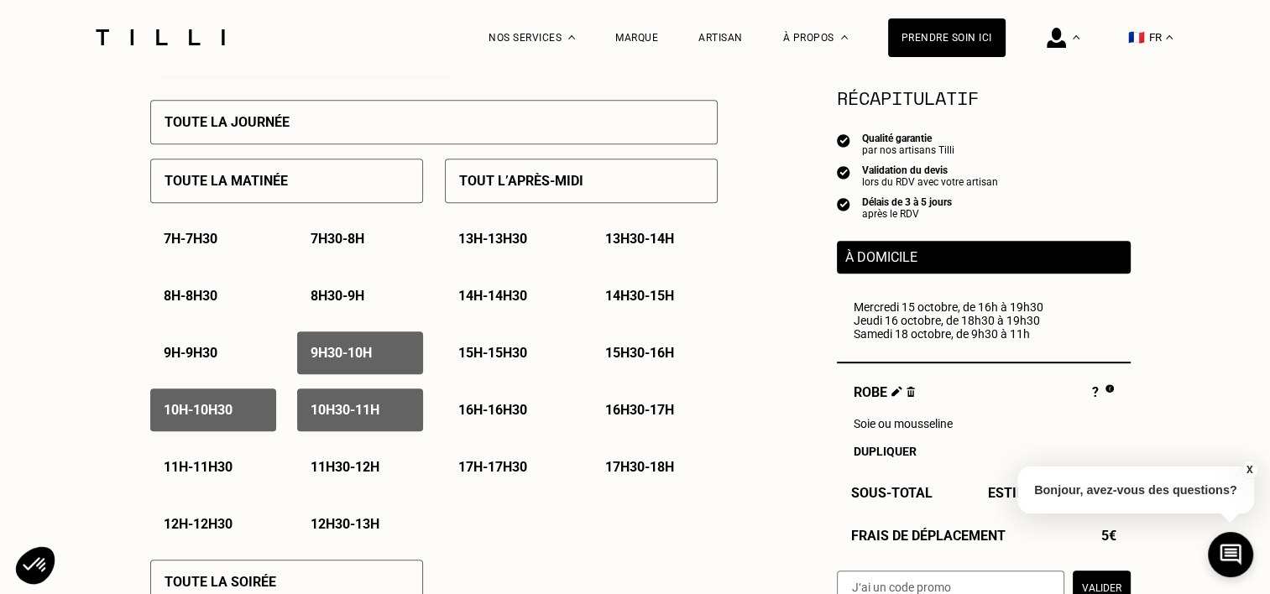
click at [245, 447] on div "7h - 7h30 7h30 - 8h 8h - 8h30 8h30 - 9h 9h - 9h30 9h30 - 10h 10h - 10h30 10h30 …" at bounding box center [286, 381] width 273 height 328
drag, startPoint x: 224, startPoint y: 464, endPoint x: 304, endPoint y: 468, distance: 79.9
click at [225, 464] on p "11h - 11h30" at bounding box center [198, 467] width 69 height 16
click at [305, 468] on div "11h30 - 12h" at bounding box center [360, 467] width 126 height 43
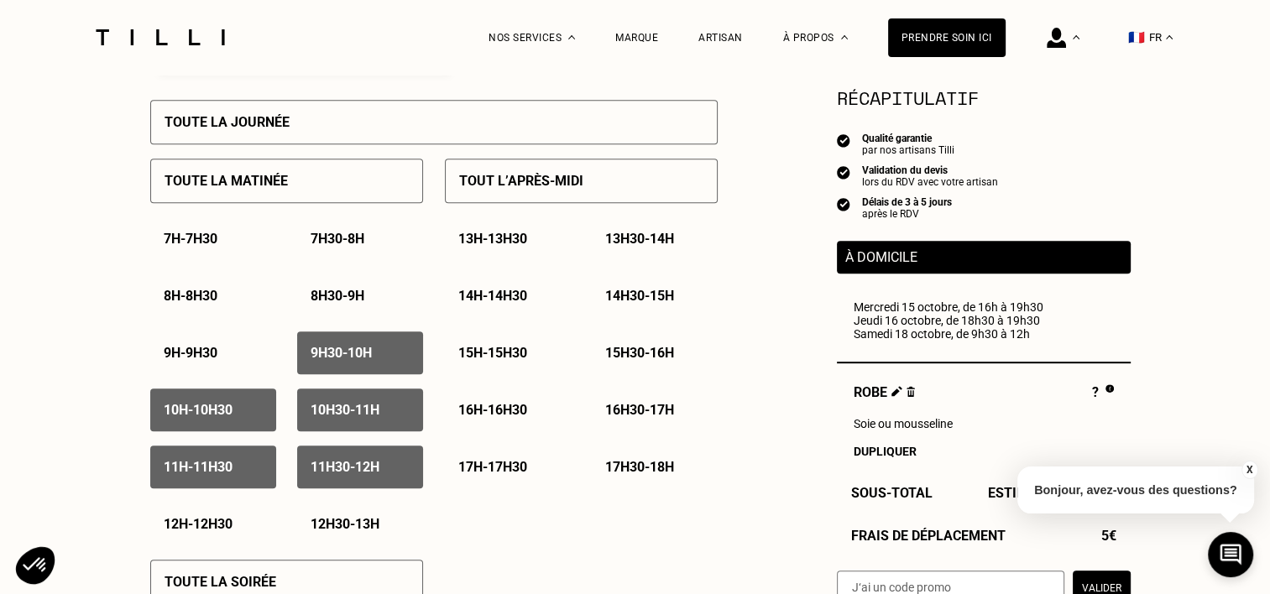
click at [504, 472] on p "17h - 17h30" at bounding box center [492, 467] width 69 height 16
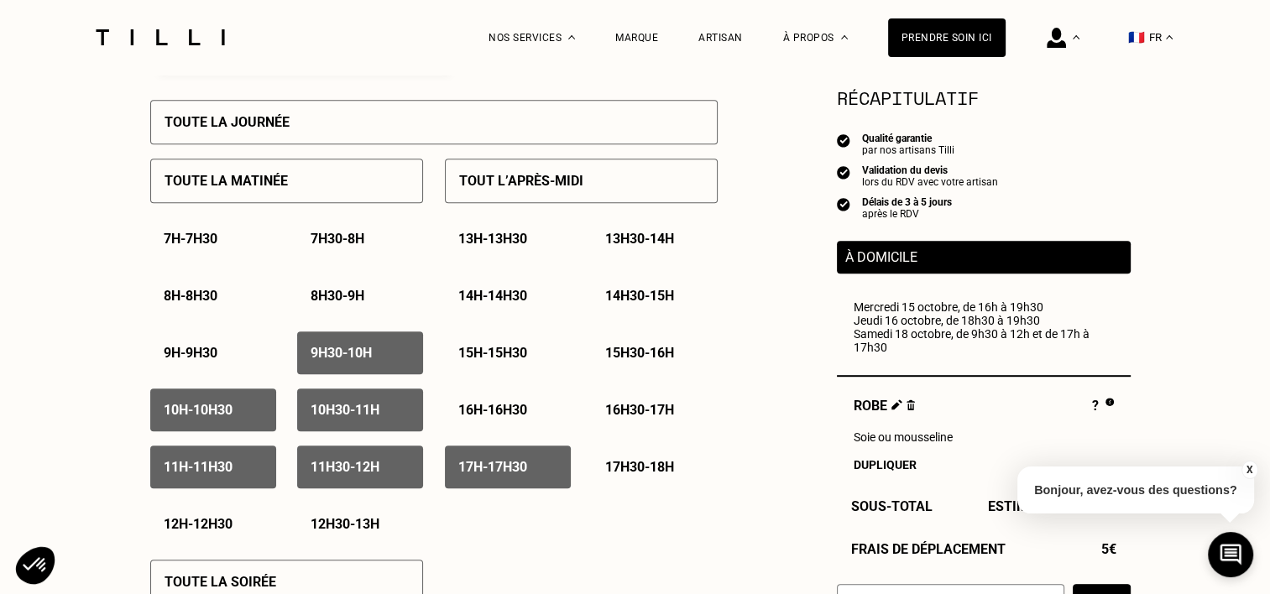
click at [625, 468] on p "17h30 - 18h" at bounding box center [639, 467] width 69 height 16
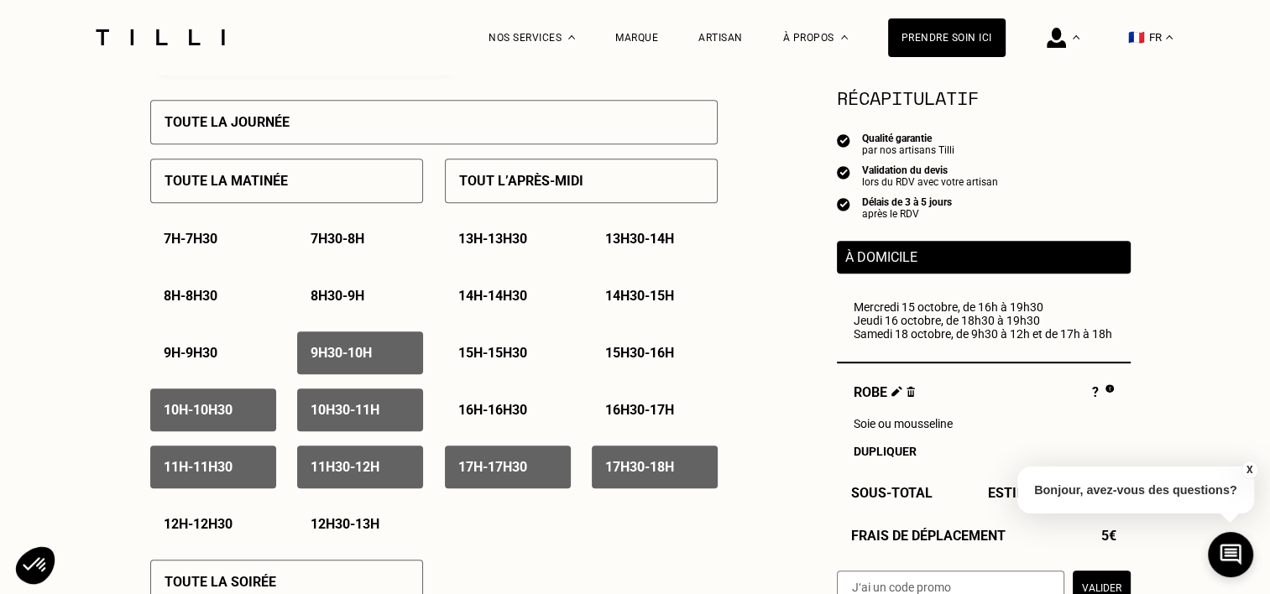
click at [630, 414] on p "16h30 - 17h" at bounding box center [639, 410] width 69 height 16
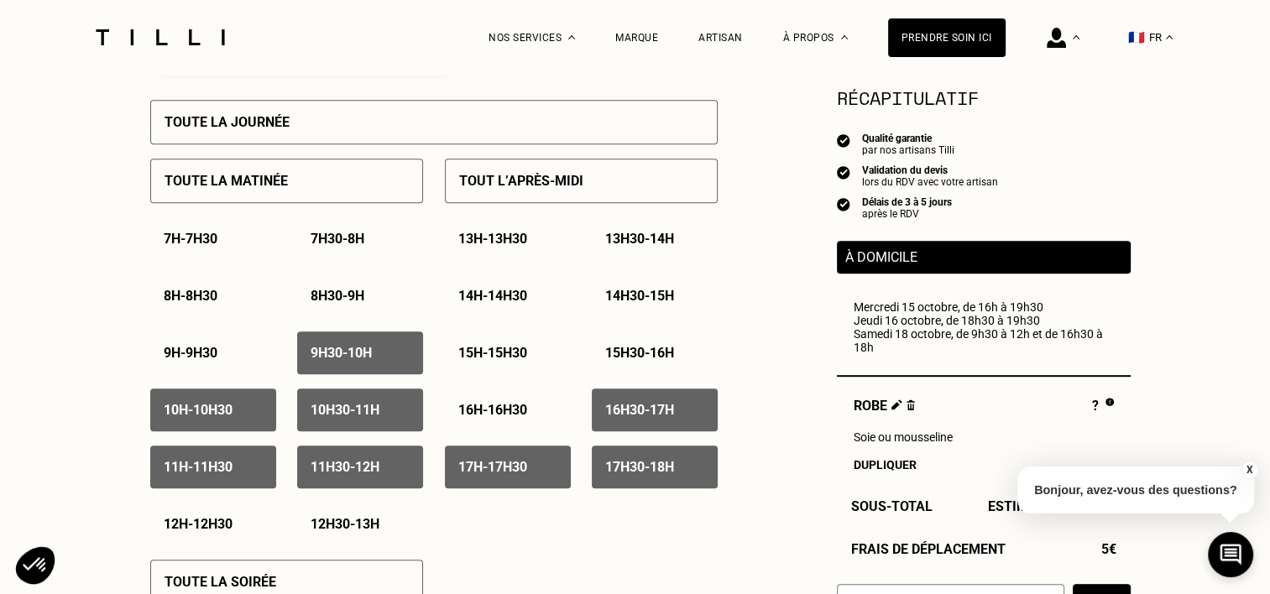
click at [631, 416] on p "16h30 - 17h" at bounding box center [639, 410] width 69 height 16
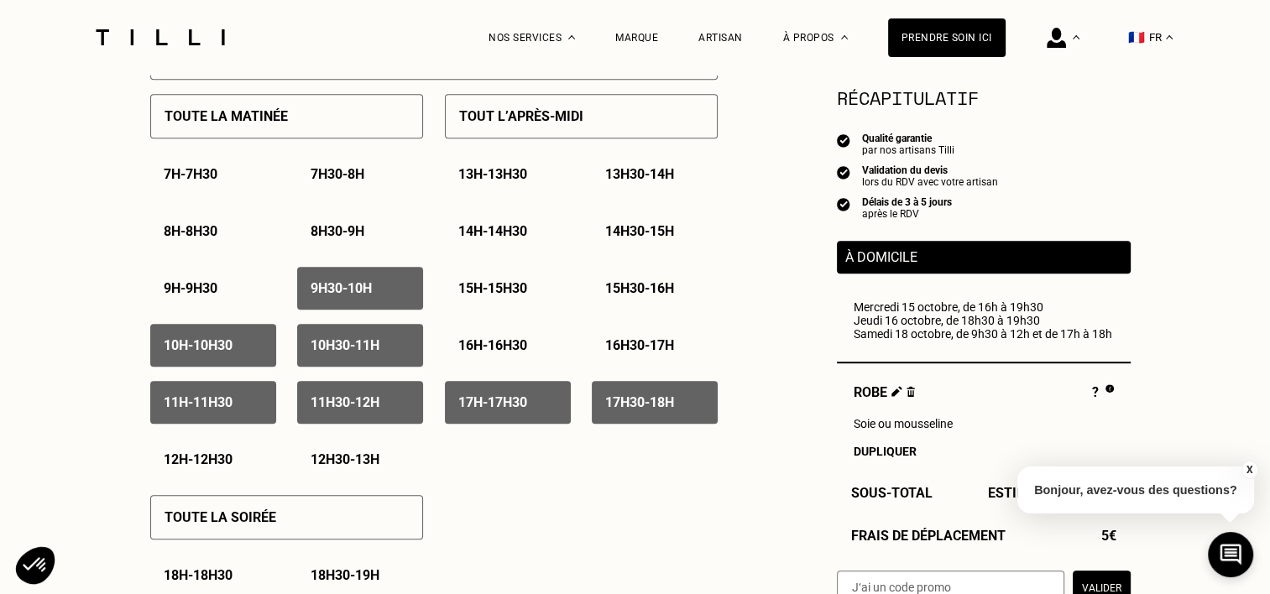
scroll to position [923, 0]
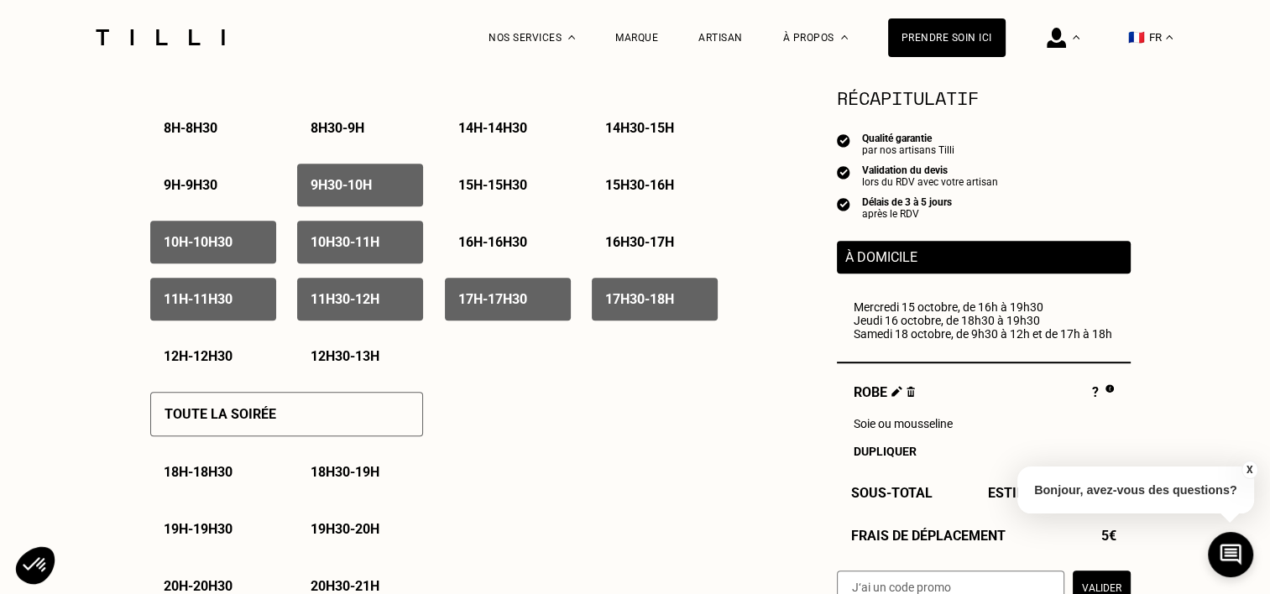
click at [205, 468] on div "18h - 18h30" at bounding box center [213, 472] width 126 height 43
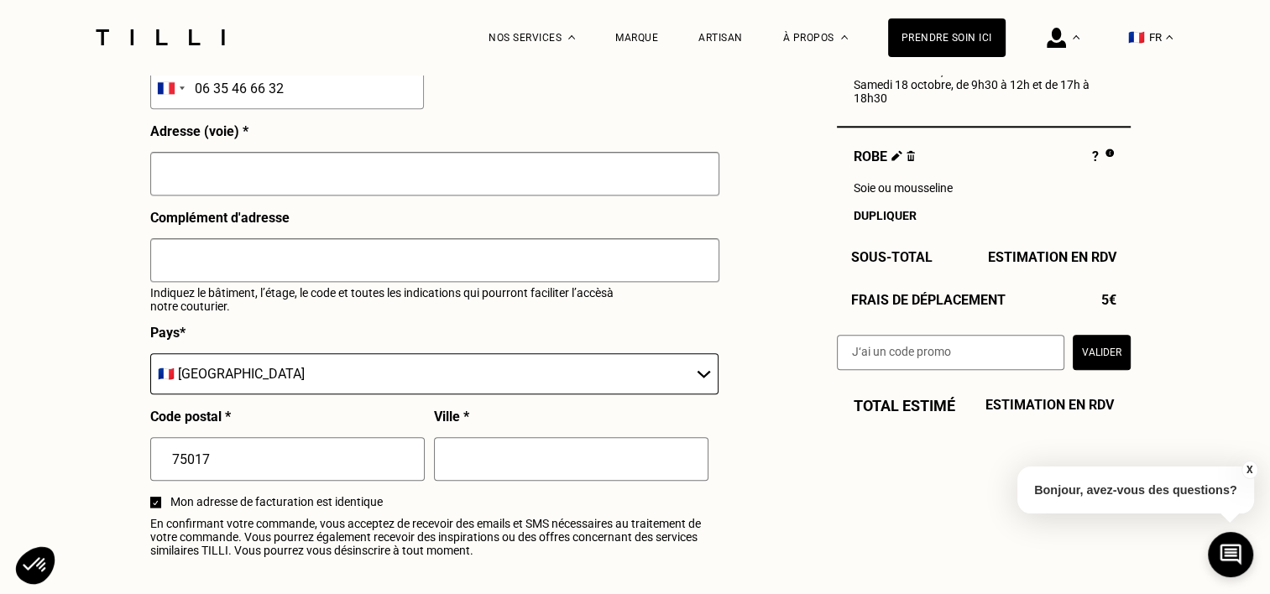
scroll to position [1847, 0]
click at [379, 182] on input "text" at bounding box center [434, 173] width 569 height 44
type input "8 villa Compoint"
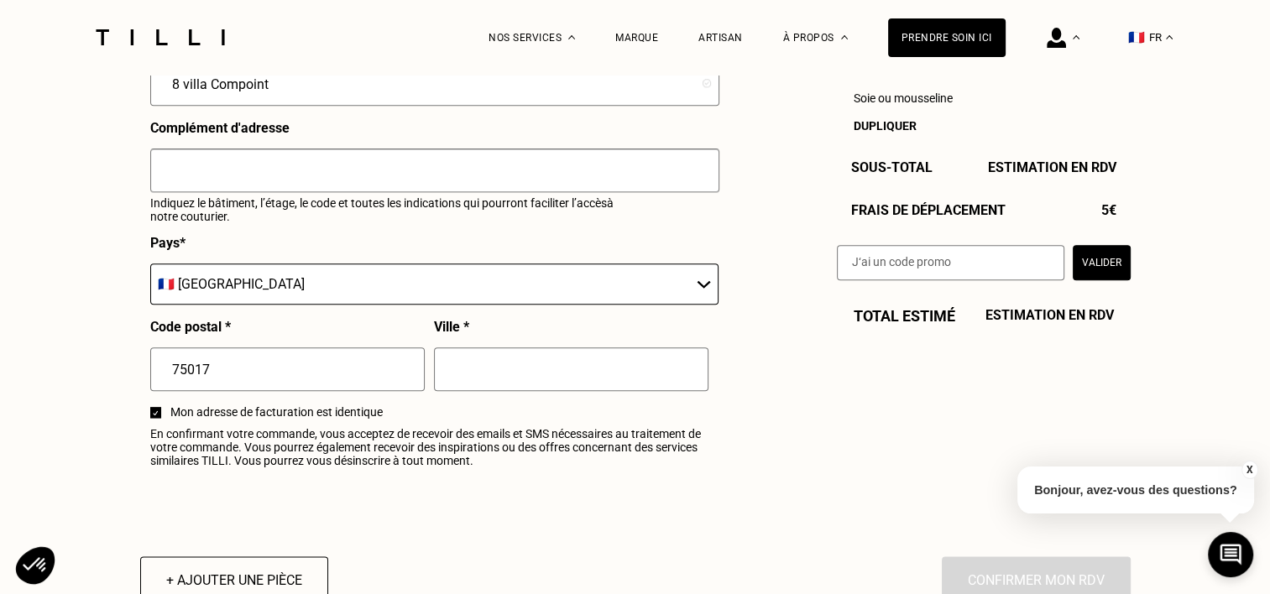
click at [332, 186] on input "text" at bounding box center [434, 171] width 569 height 44
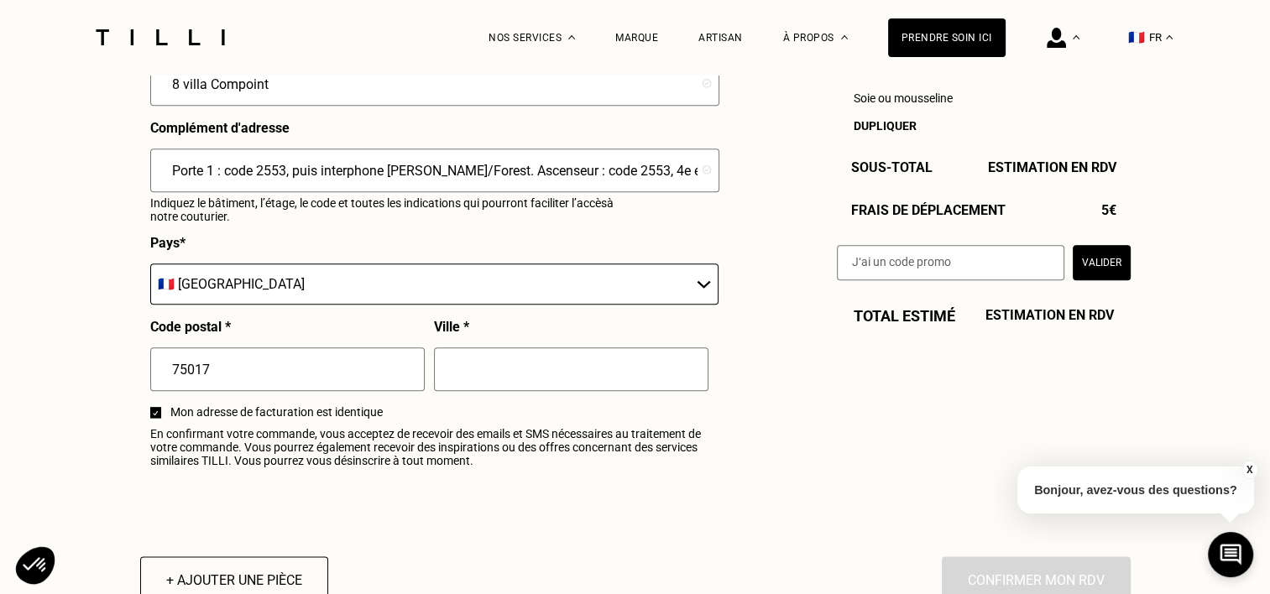
type input "Porte 1 : code 2553, puis interphone [PERSON_NAME]/Forest. Ascenseur : code 255…"
click at [534, 368] on input "text" at bounding box center [571, 370] width 274 height 44
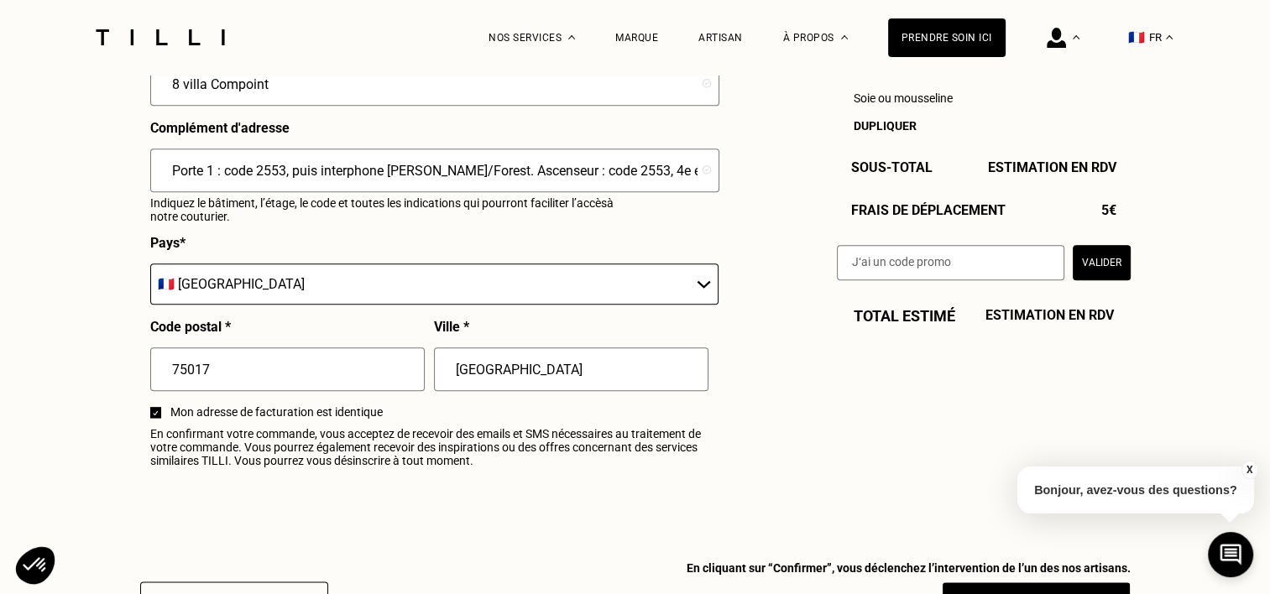
type input "[GEOGRAPHIC_DATA]"
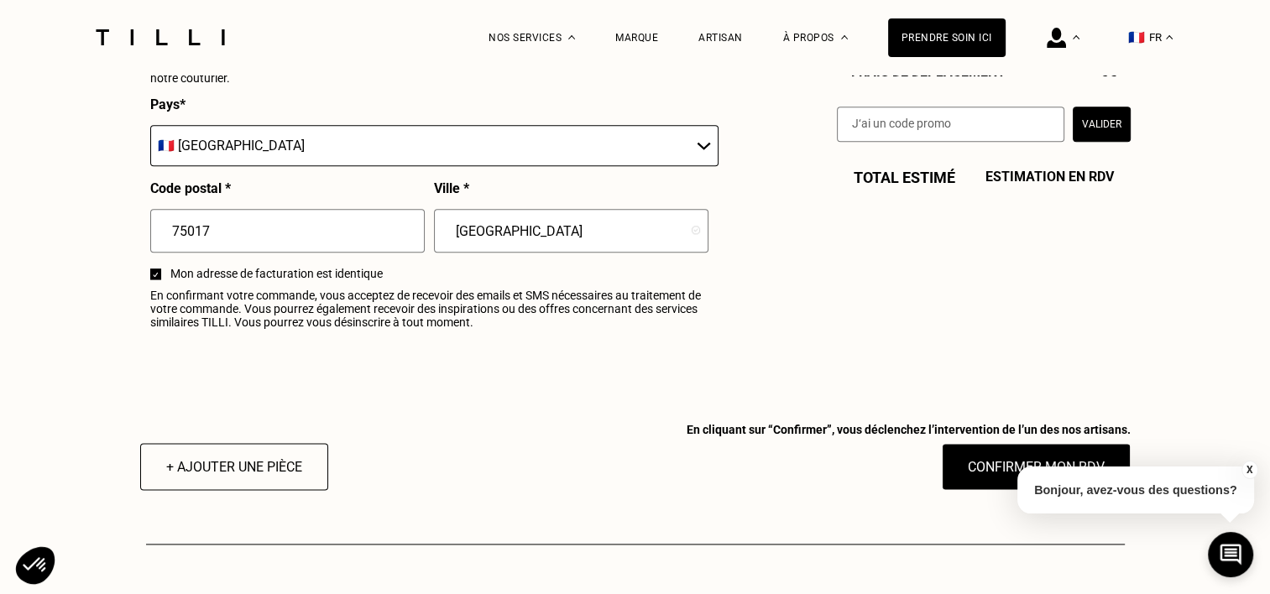
scroll to position [2104, 0]
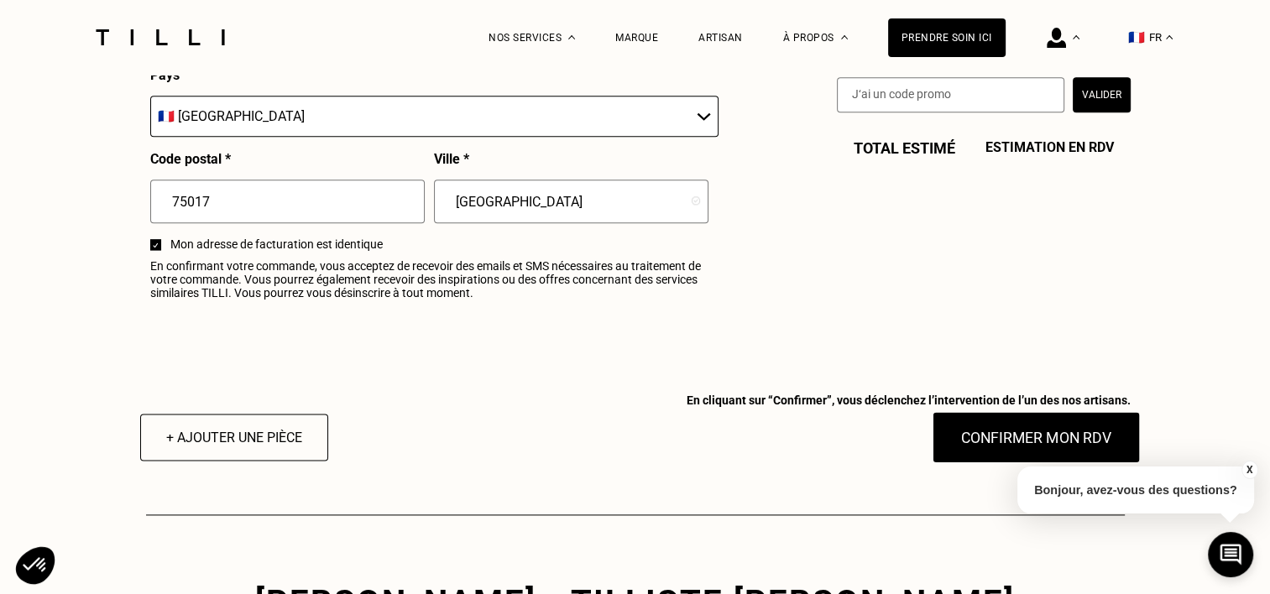
click at [994, 448] on button "Confirmer mon RDV" at bounding box center [1036, 437] width 208 height 52
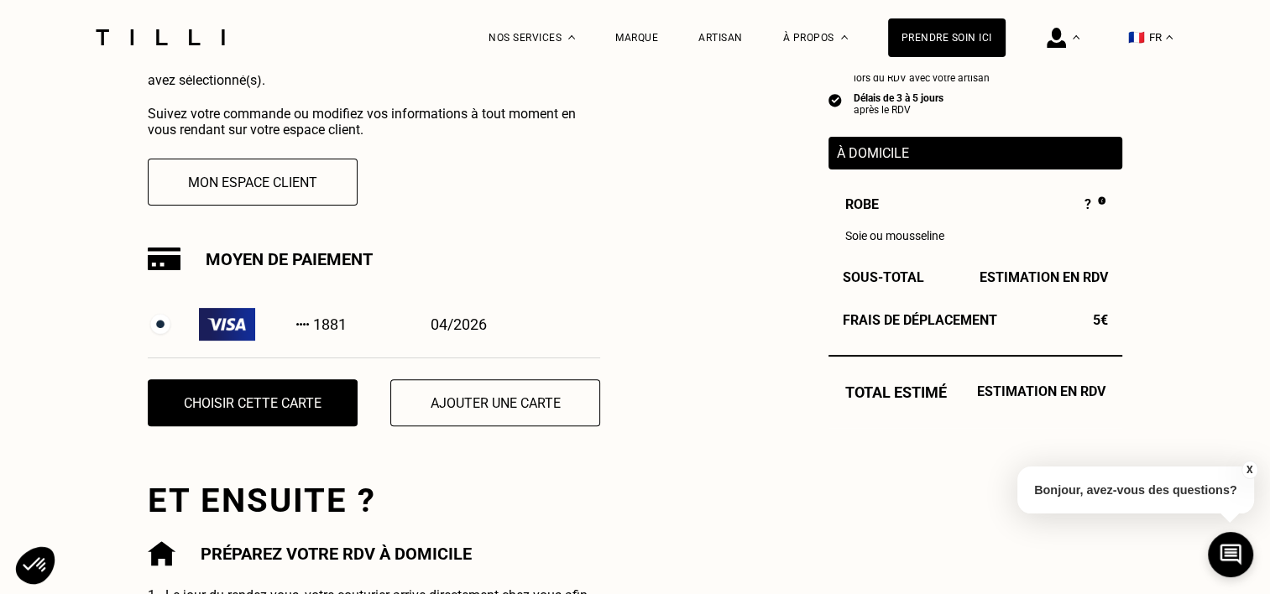
scroll to position [588, 0]
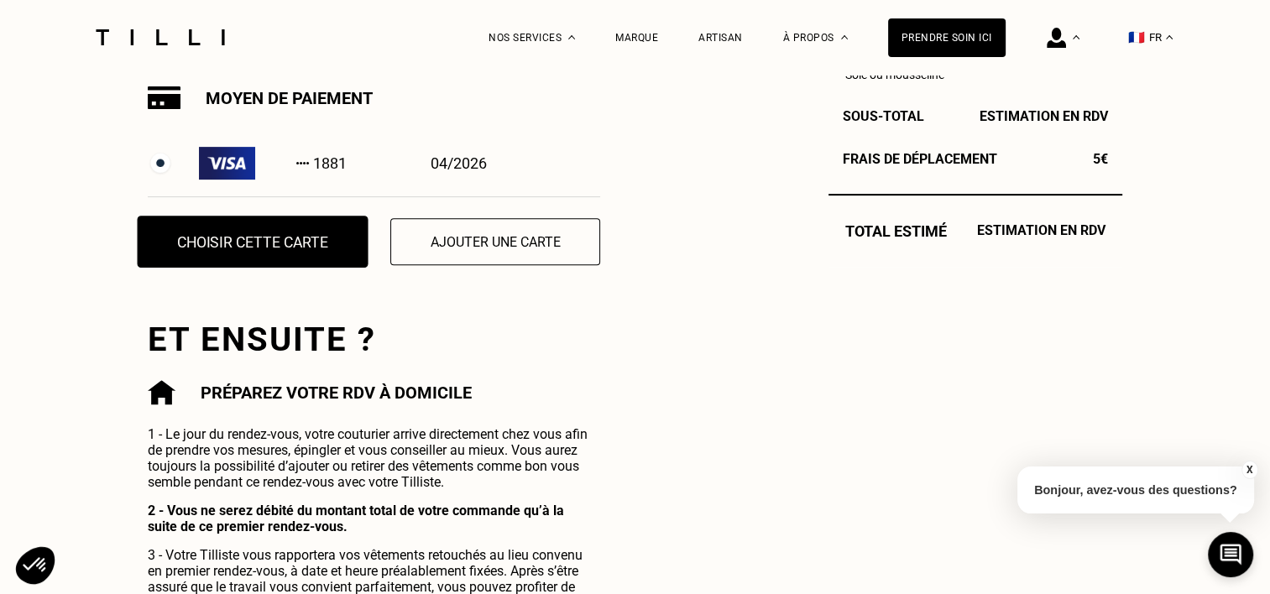
click at [238, 256] on button "Choisir cette carte" at bounding box center [253, 242] width 231 height 52
click at [284, 262] on button "Choisir cette carte" at bounding box center [253, 242] width 231 height 52
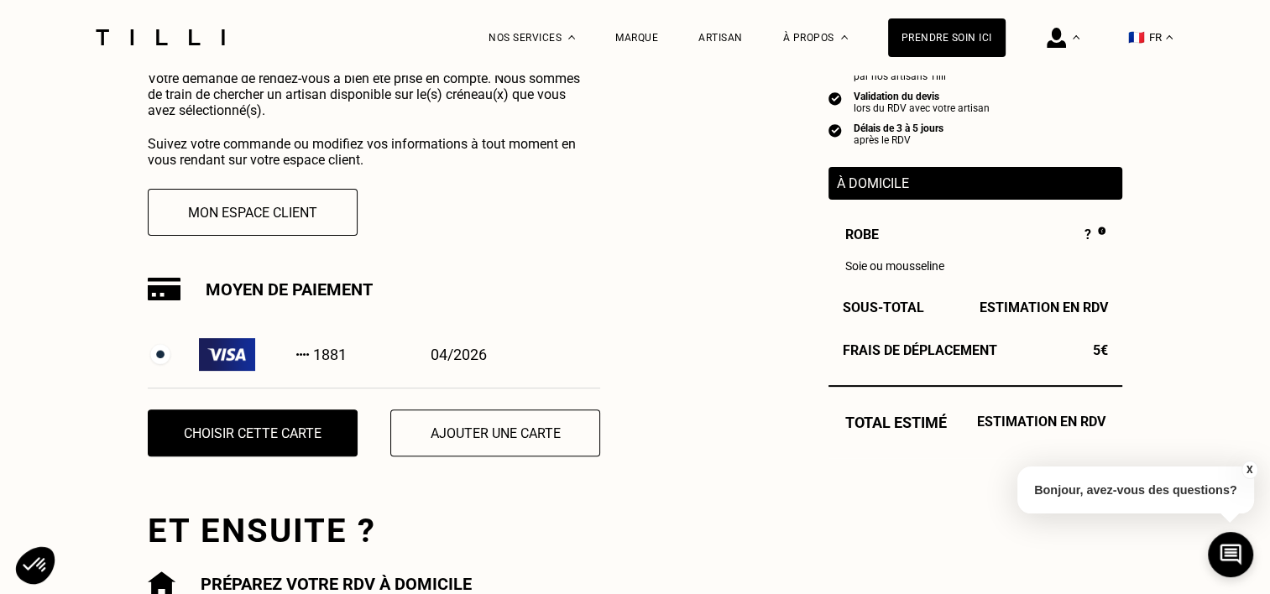
scroll to position [168, 0]
